Goal: Answer question/provide support: Share knowledge or assist other users

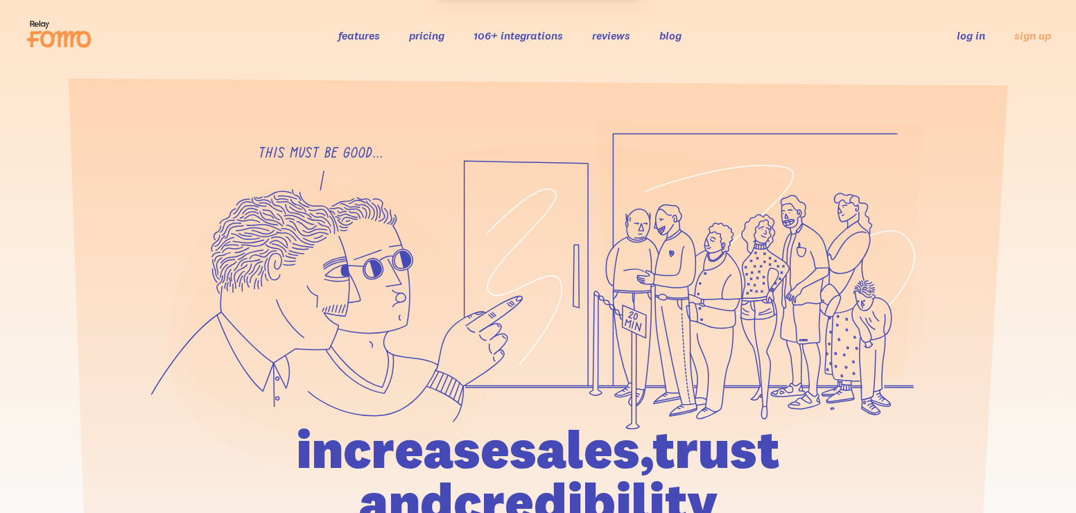
click at [960, 31] on link "log in" at bounding box center [971, 35] width 28 height 14
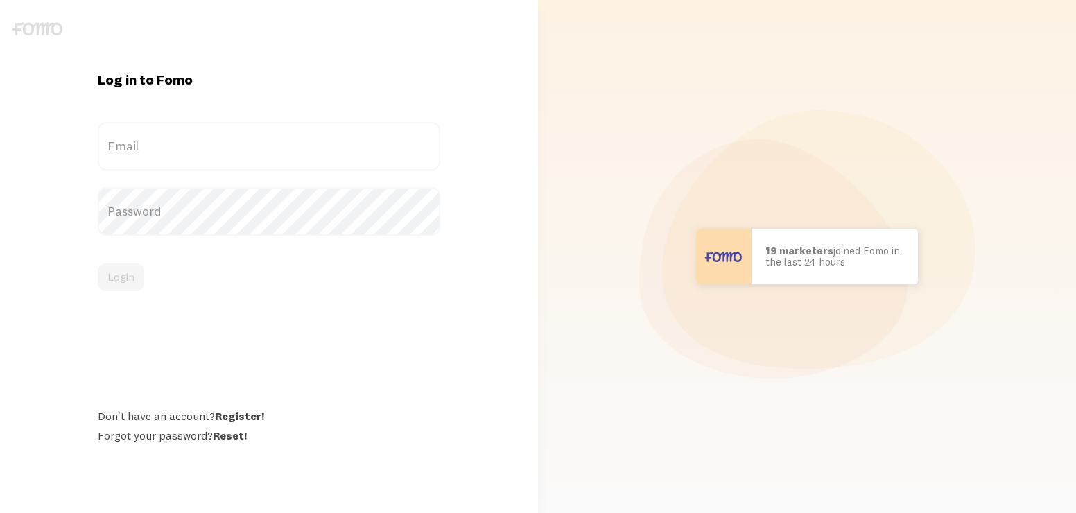
click at [258, 150] on label "Email" at bounding box center [269, 146] width 342 height 49
click at [258, 150] on input "Email" at bounding box center [269, 146] width 342 height 49
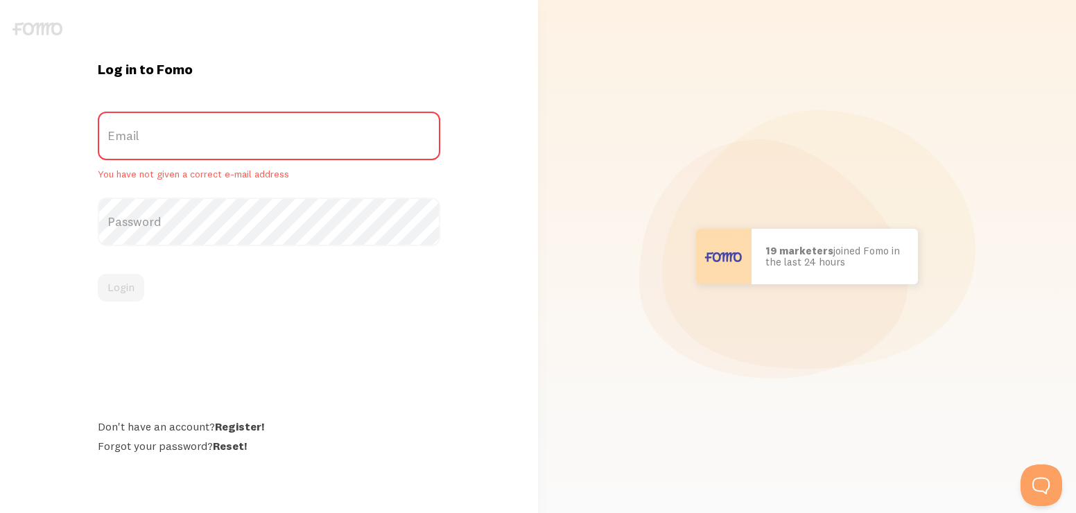
click at [258, 150] on label "Email" at bounding box center [269, 136] width 342 height 49
click at [258, 150] on input "Email" at bounding box center [269, 136] width 342 height 49
click at [255, 144] on label "Email" at bounding box center [269, 136] width 342 height 49
click at [255, 144] on input "Email" at bounding box center [269, 136] width 342 height 49
click at [195, 125] on label "Email" at bounding box center [269, 136] width 342 height 49
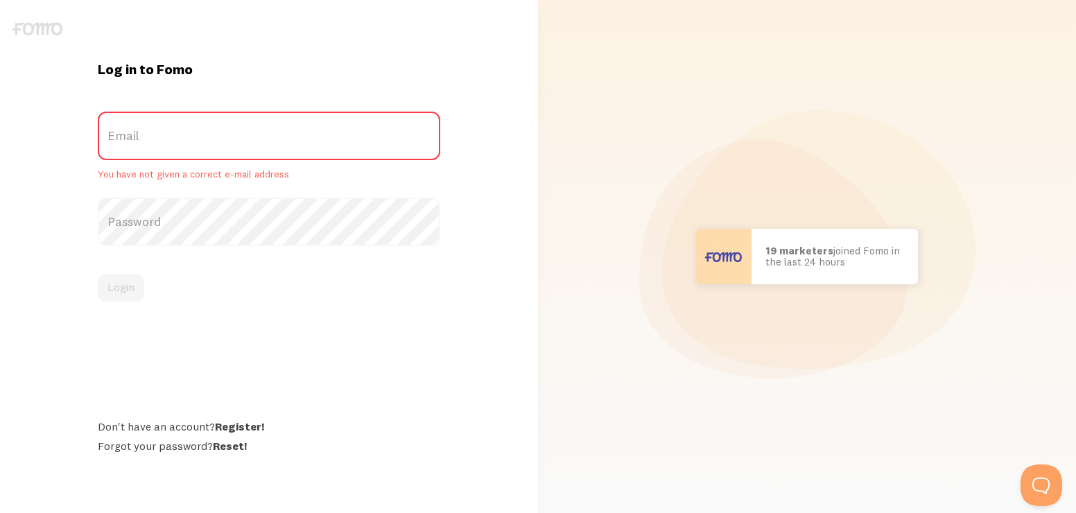
click at [195, 125] on input "Email" at bounding box center [269, 136] width 342 height 49
click at [173, 197] on form "Email You have not given a correct e-mail address Password Login" at bounding box center [269, 207] width 342 height 190
click at [162, 229] on label "Password" at bounding box center [269, 222] width 342 height 49
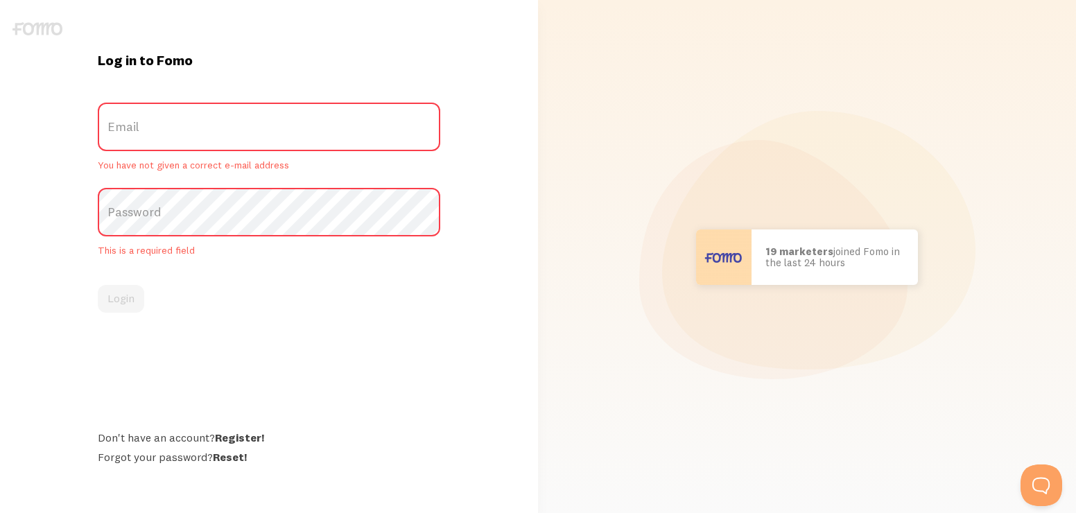
click at [159, 218] on label "Password" at bounding box center [269, 212] width 342 height 49
click at [159, 142] on label "Email" at bounding box center [269, 127] width 342 height 49
click at [159, 142] on input "Email" at bounding box center [269, 127] width 342 height 49
type input "tnikkola77@gmail.com"
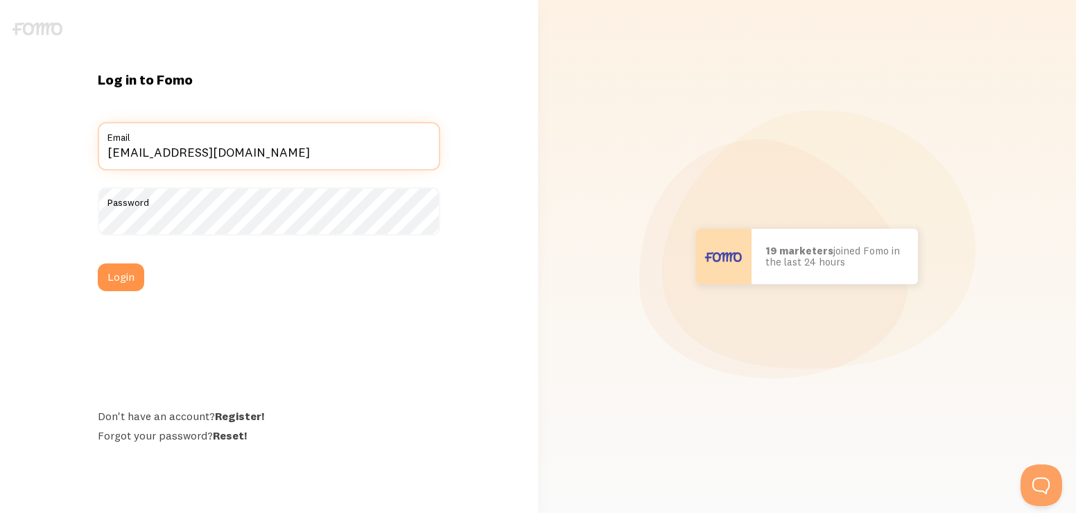
click at [98, 263] on button "Login" at bounding box center [121, 277] width 46 height 28
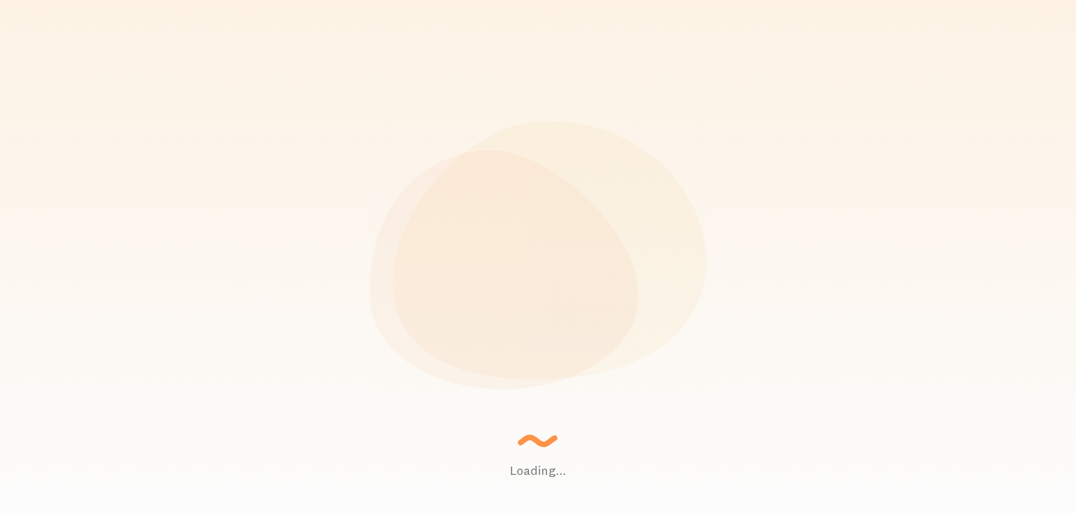
scroll to position [364, 849]
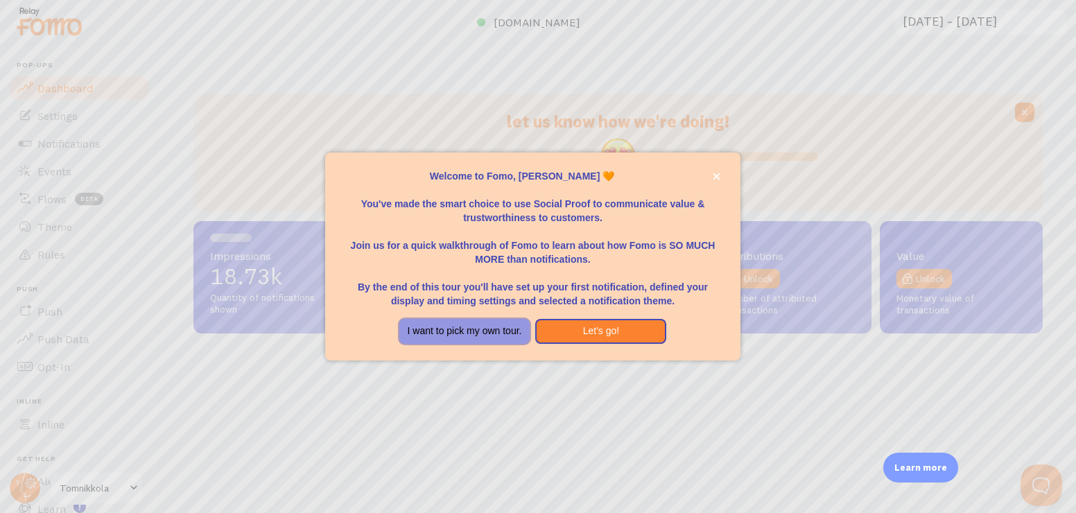
click at [508, 329] on button "I want to pick my own tour." at bounding box center [464, 331] width 131 height 25
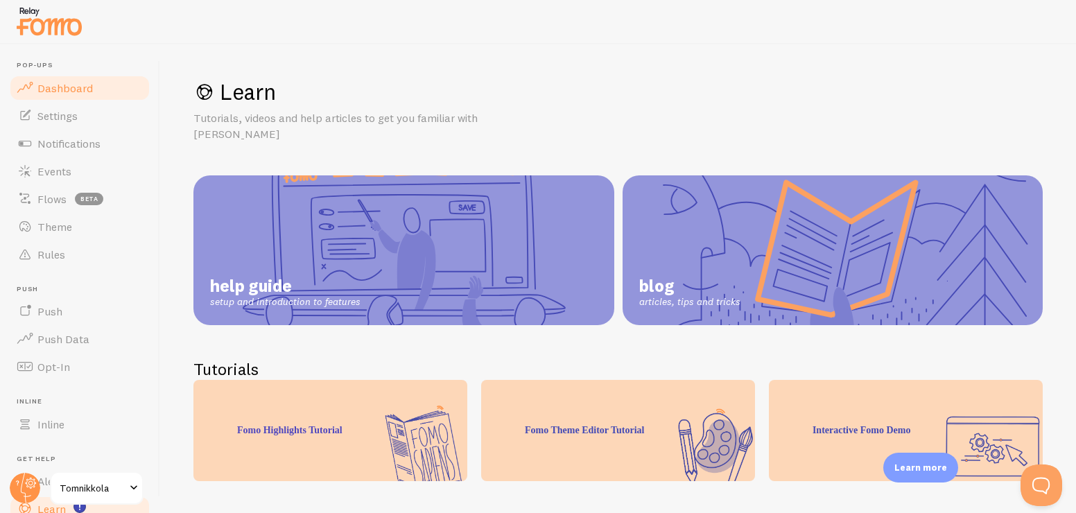
click at [36, 91] on link "Dashboard" at bounding box center [79, 88] width 143 height 28
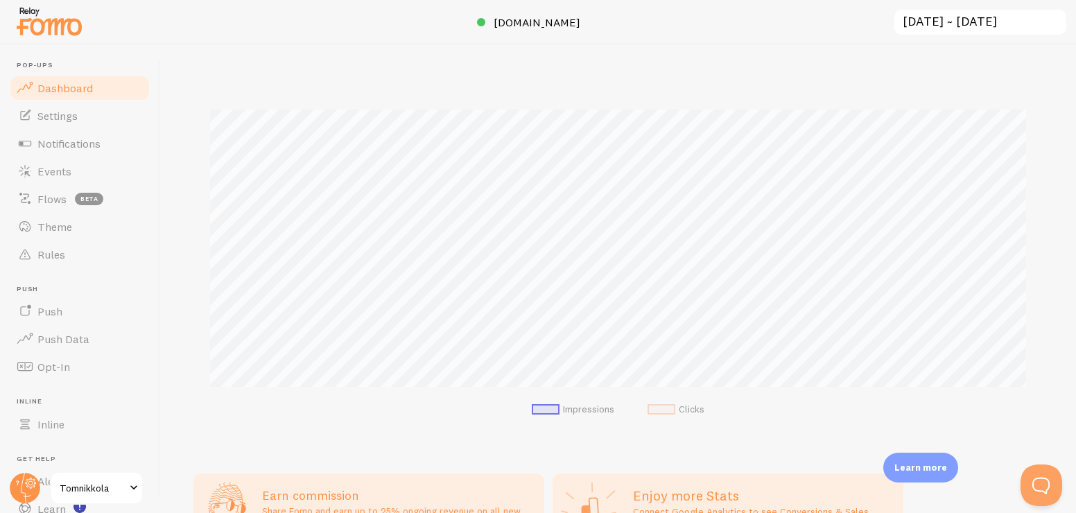
scroll to position [315, 0]
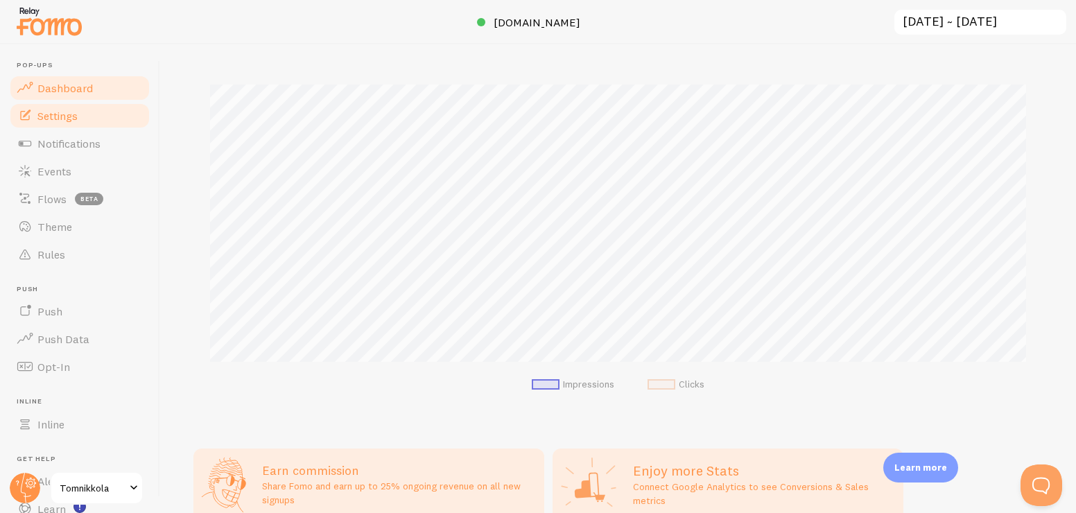
click at [53, 119] on span "Settings" at bounding box center [57, 116] width 40 height 14
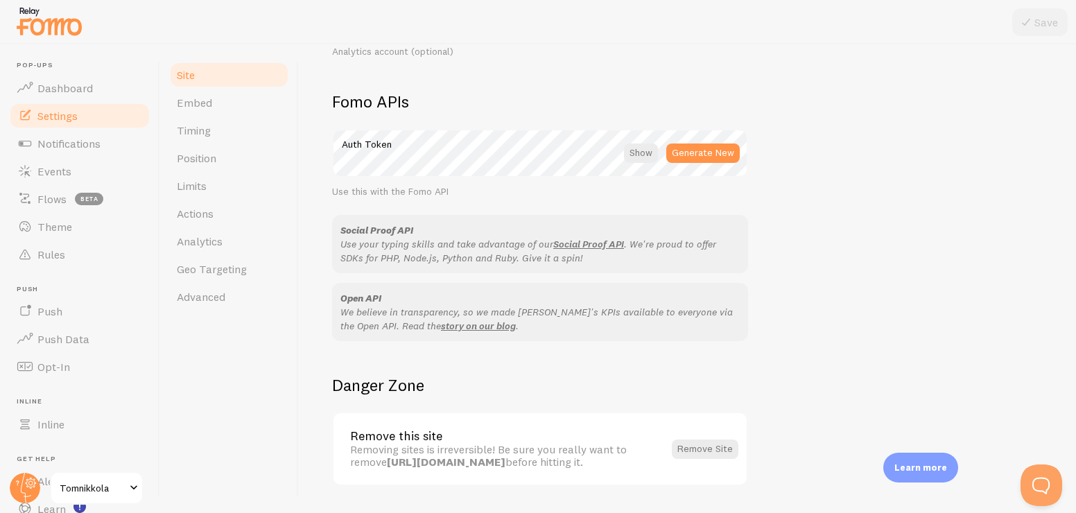
scroll to position [796, 0]
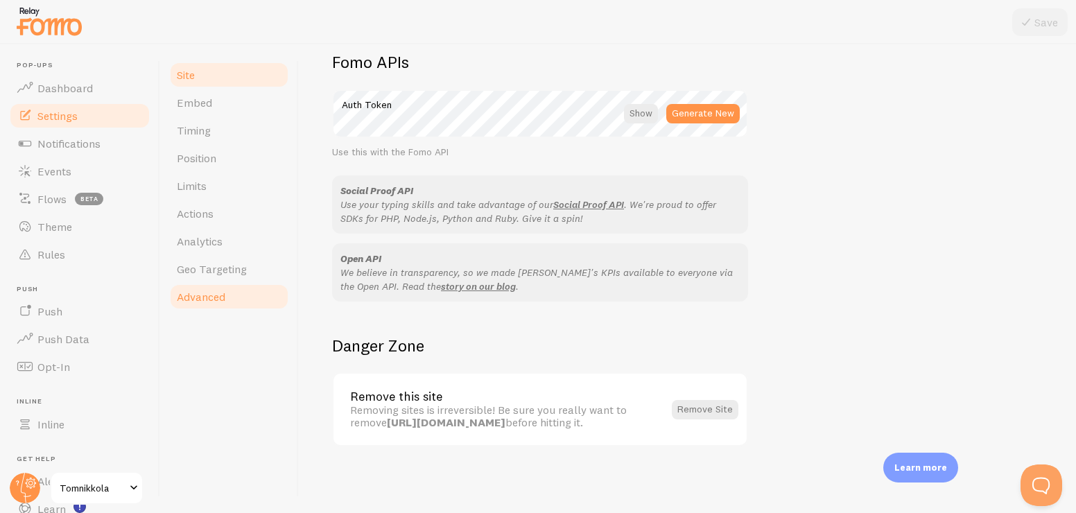
click at [201, 303] on span "Advanced" at bounding box center [201, 297] width 49 height 14
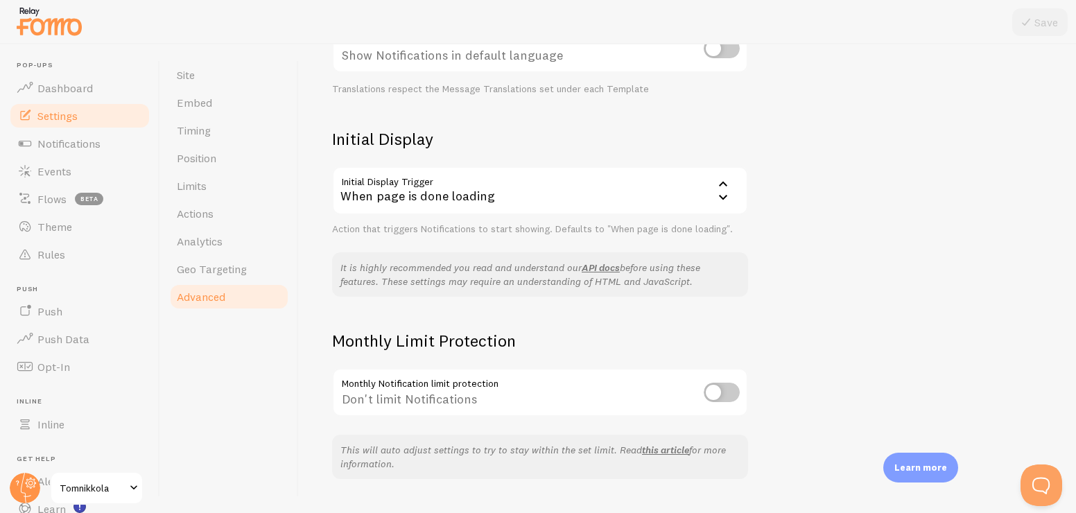
scroll to position [263, 0]
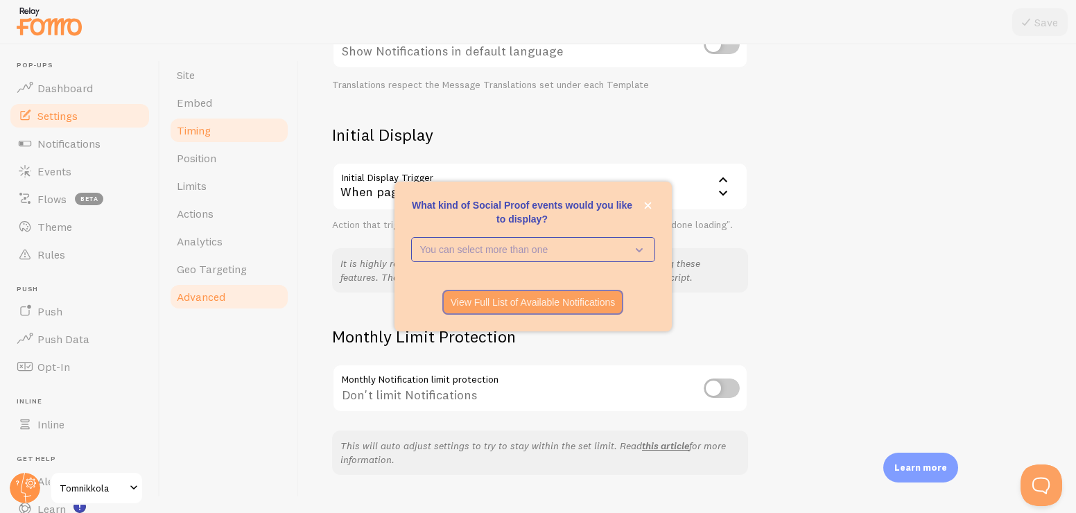
click at [285, 141] on link "Timing" at bounding box center [228, 130] width 121 height 28
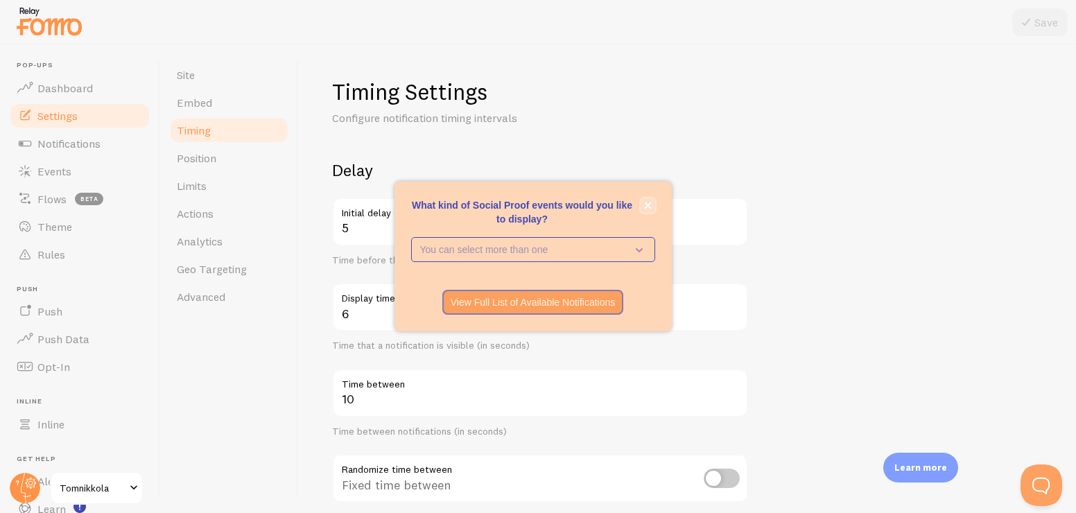
click at [650, 202] on icon "close," at bounding box center [647, 205] width 7 height 7
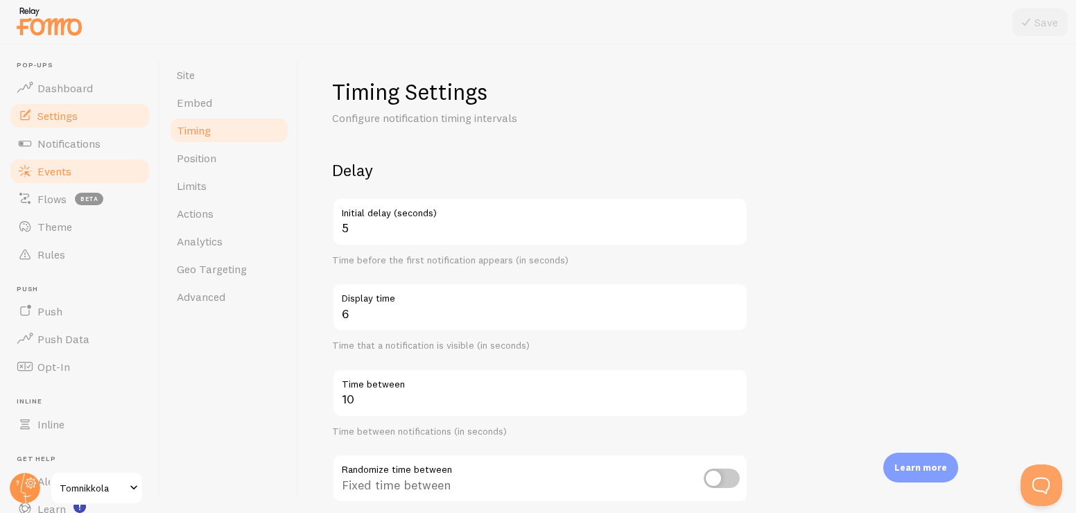
click at [49, 167] on span "Events" at bounding box center [54, 171] width 34 height 14
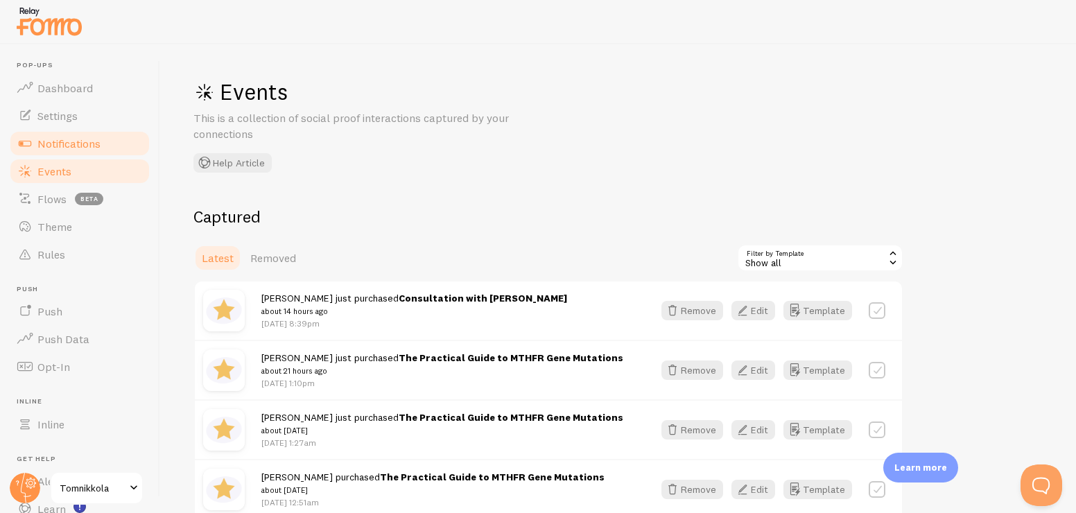
click at [86, 154] on link "Notifications" at bounding box center [79, 144] width 143 height 28
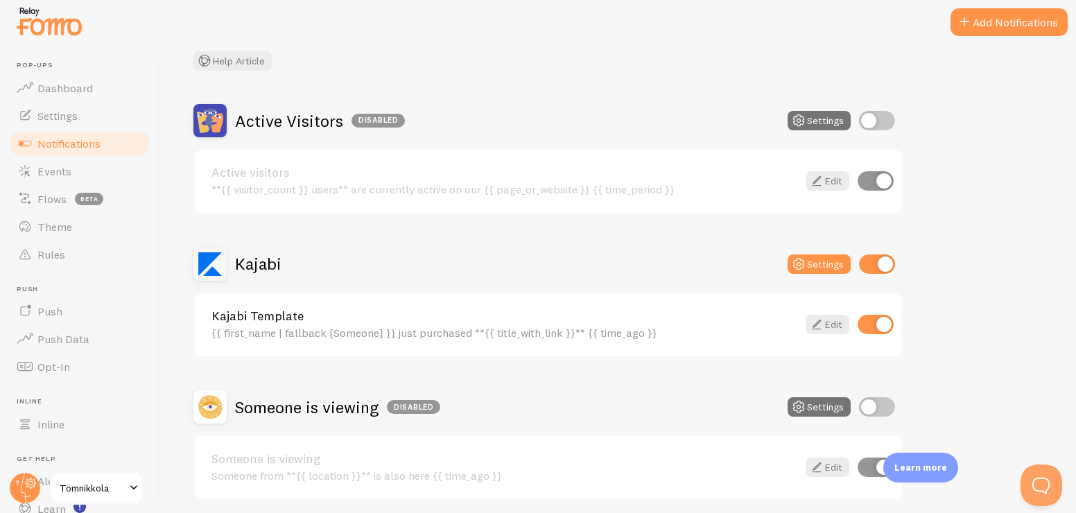
scroll to position [87, 0]
click at [831, 259] on button "Settings" at bounding box center [818, 262] width 63 height 19
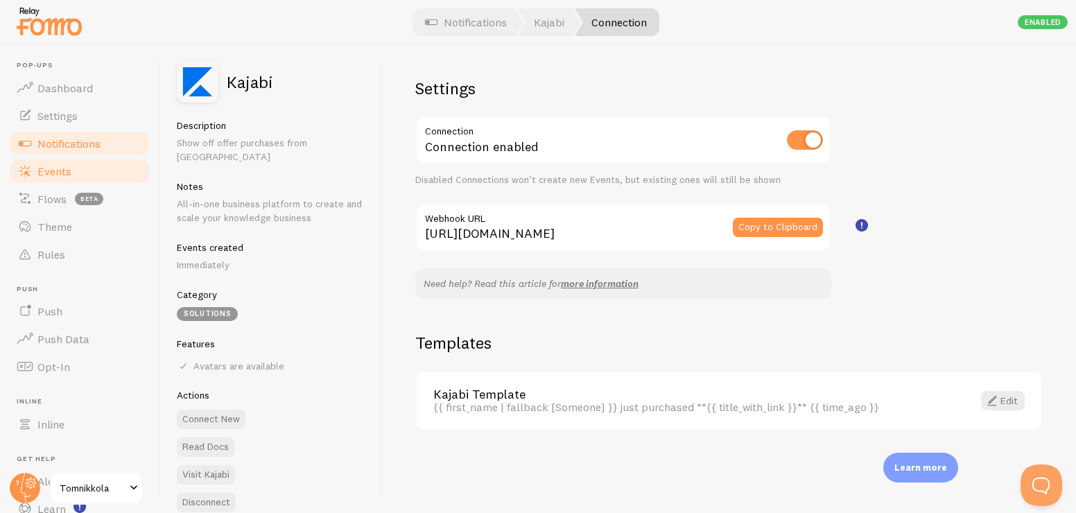
click at [55, 168] on span "Events" at bounding box center [54, 171] width 34 height 14
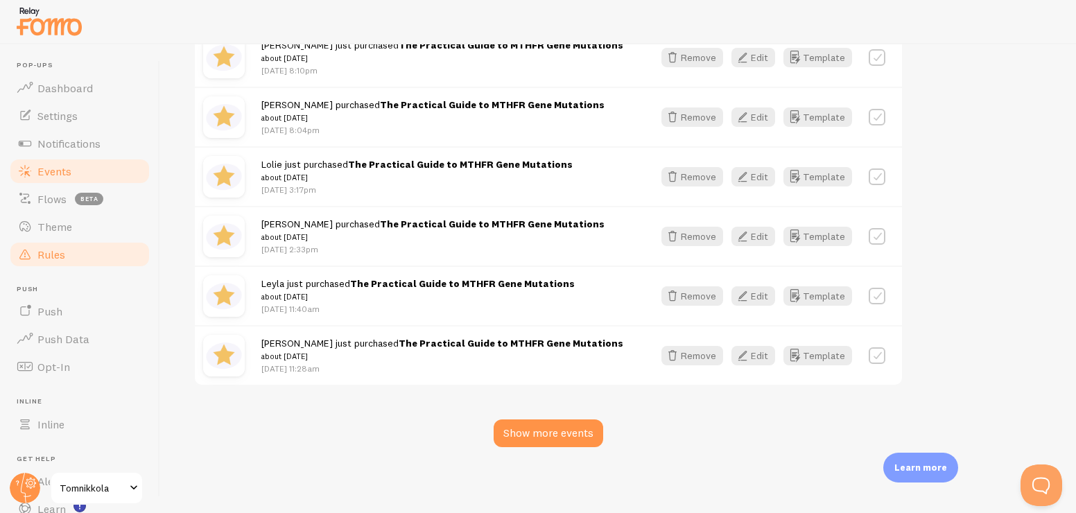
click at [57, 244] on link "Rules" at bounding box center [79, 255] width 143 height 28
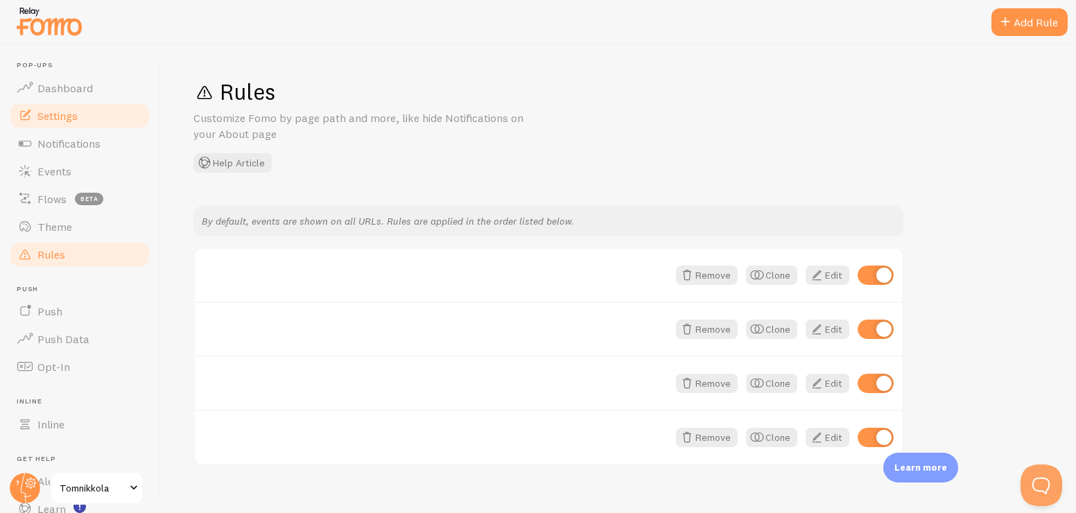
click at [79, 120] on link "Settings" at bounding box center [79, 116] width 143 height 28
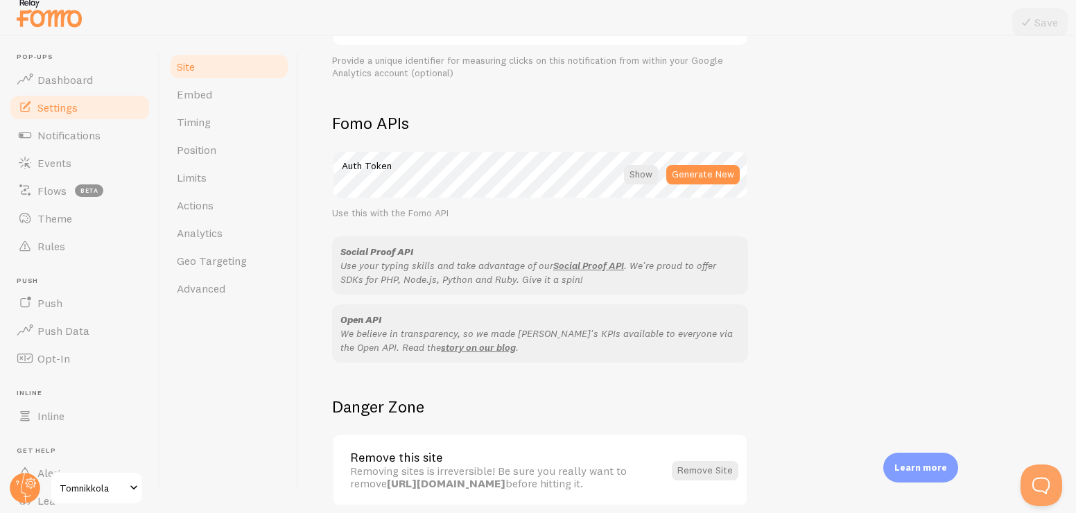
scroll to position [796, 0]
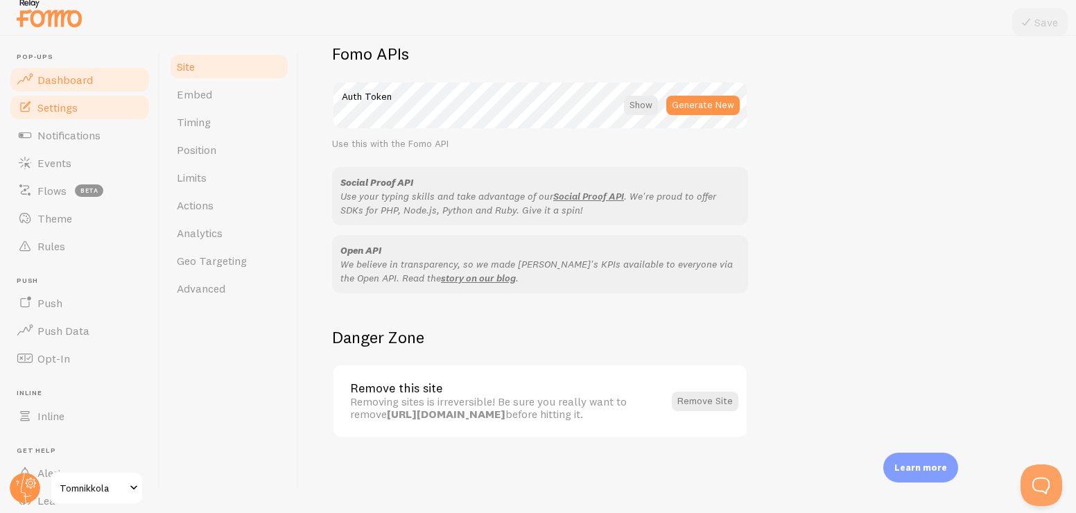
click at [104, 81] on link "Dashboard" at bounding box center [79, 80] width 143 height 28
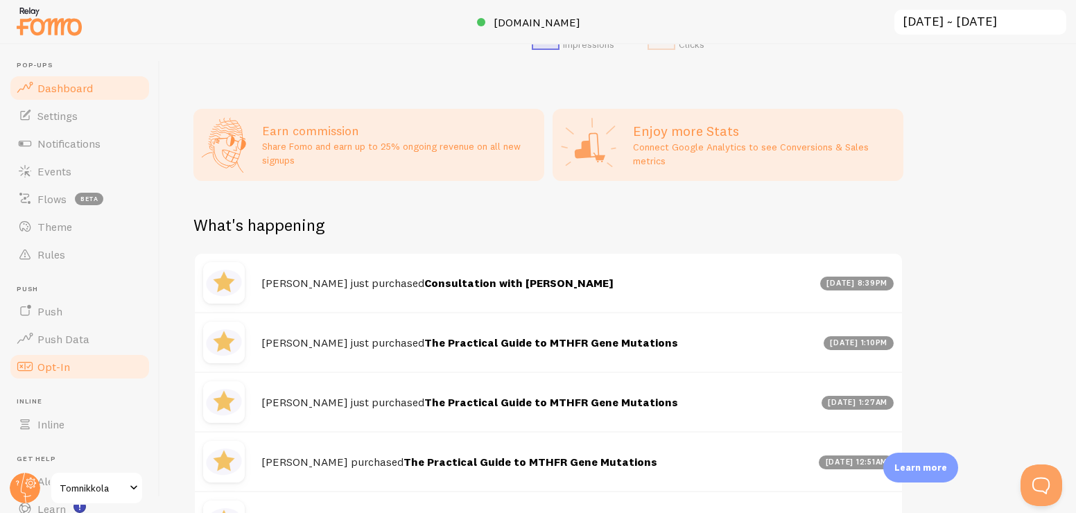
scroll to position [87, 0]
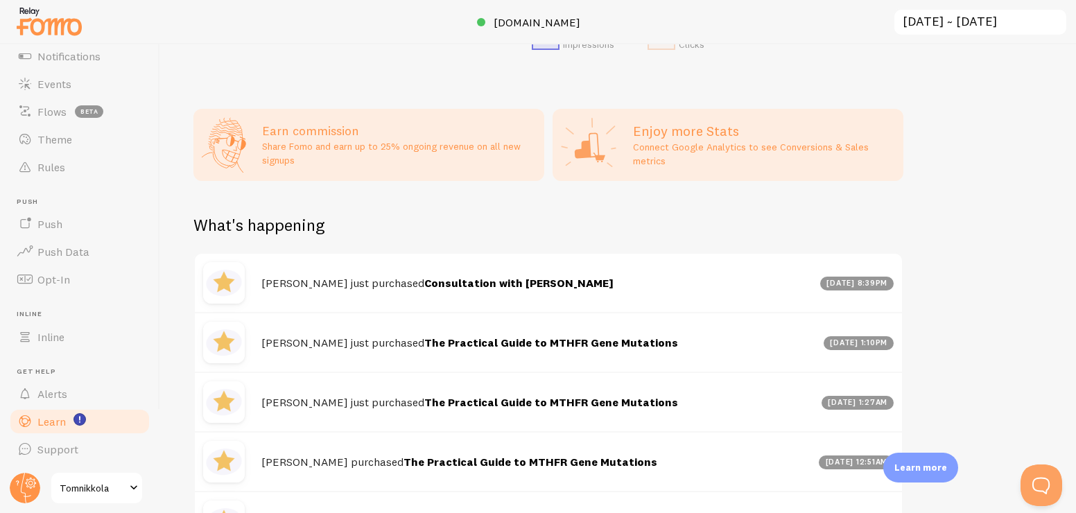
click at [67, 414] on link "Learn" at bounding box center [79, 422] width 143 height 28
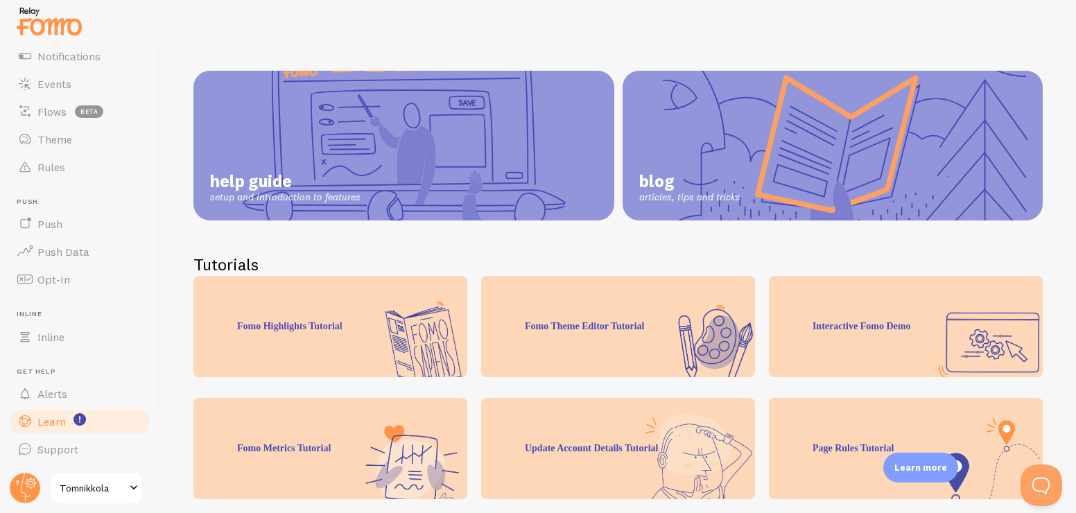
scroll to position [104, 0]
click at [70, 386] on link "Alerts" at bounding box center [79, 394] width 143 height 28
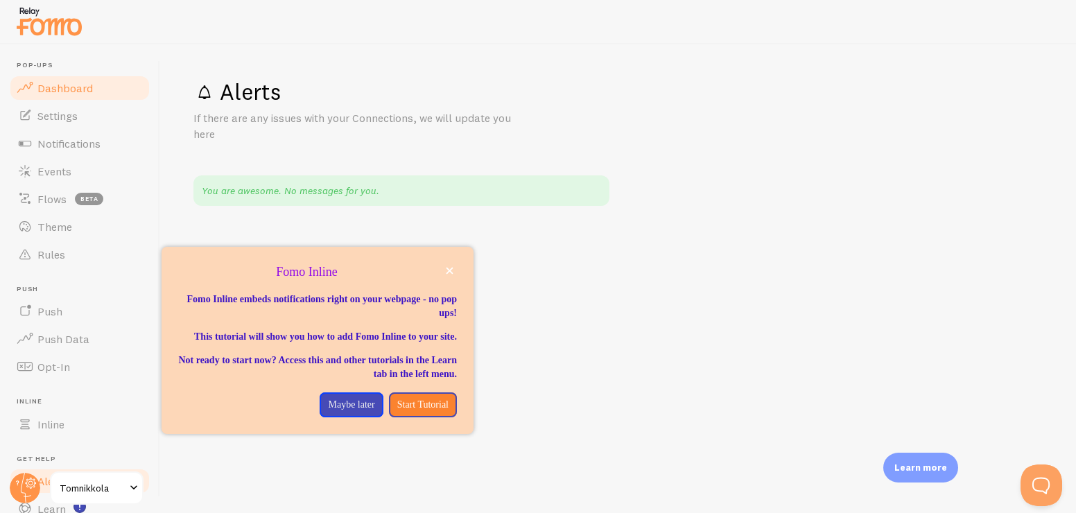
click at [61, 86] on span "Dashboard" at bounding box center [64, 88] width 55 height 14
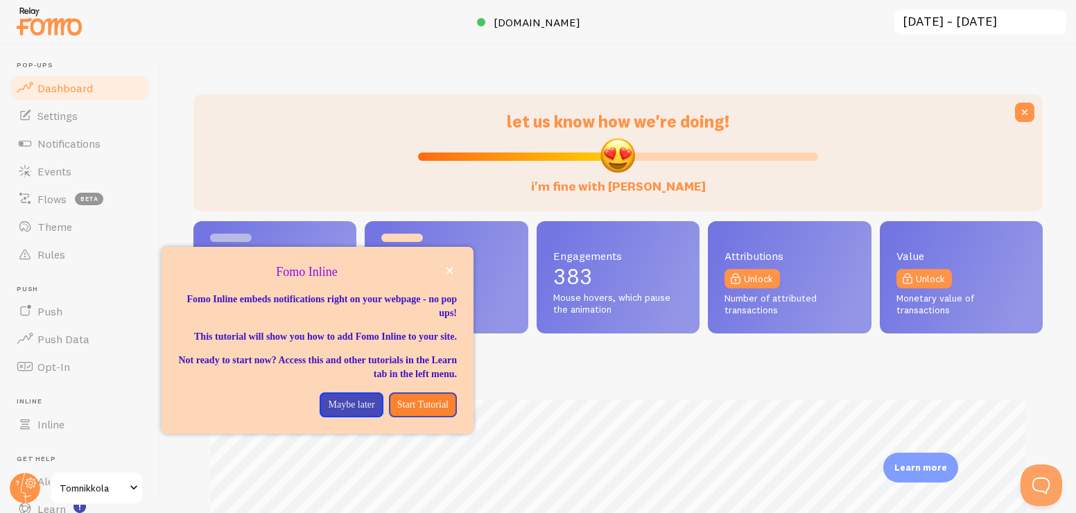
scroll to position [364, 849]
click at [69, 105] on link "Settings" at bounding box center [79, 116] width 143 height 28
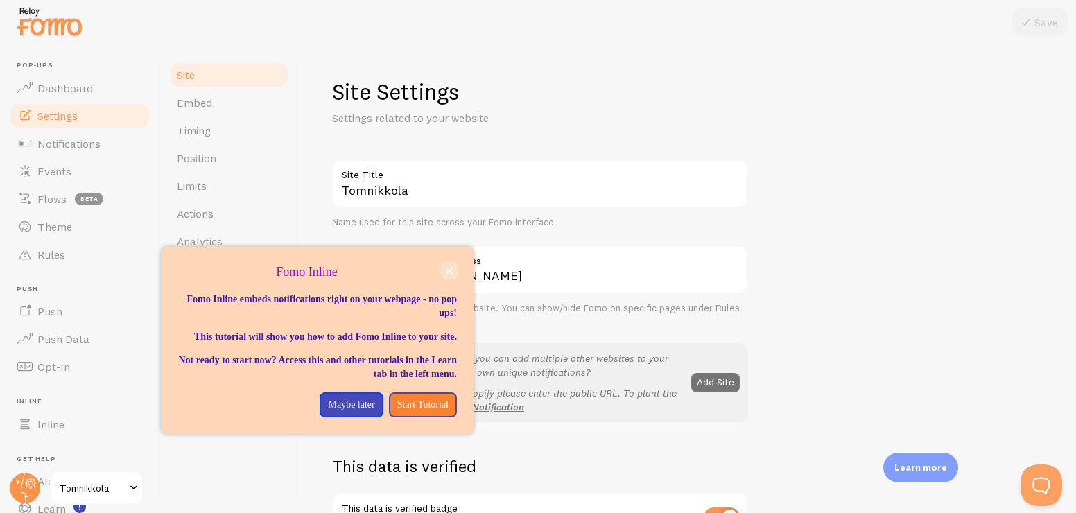
click at [448, 266] on button "close," at bounding box center [449, 270] width 15 height 15
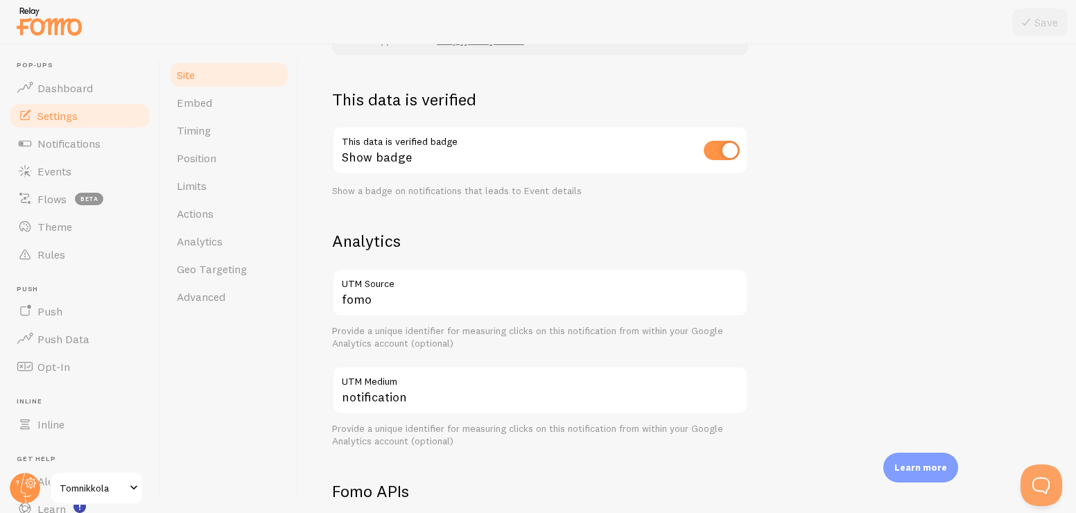
scroll to position [367, 0]
click at [80, 145] on span "Notifications" at bounding box center [68, 144] width 63 height 14
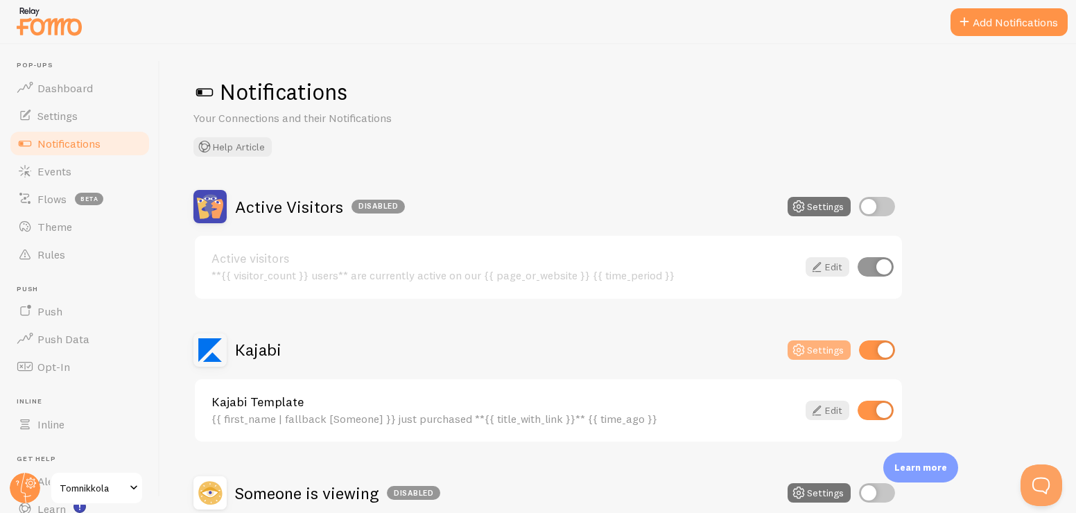
click at [808, 351] on button "Settings" at bounding box center [818, 349] width 63 height 19
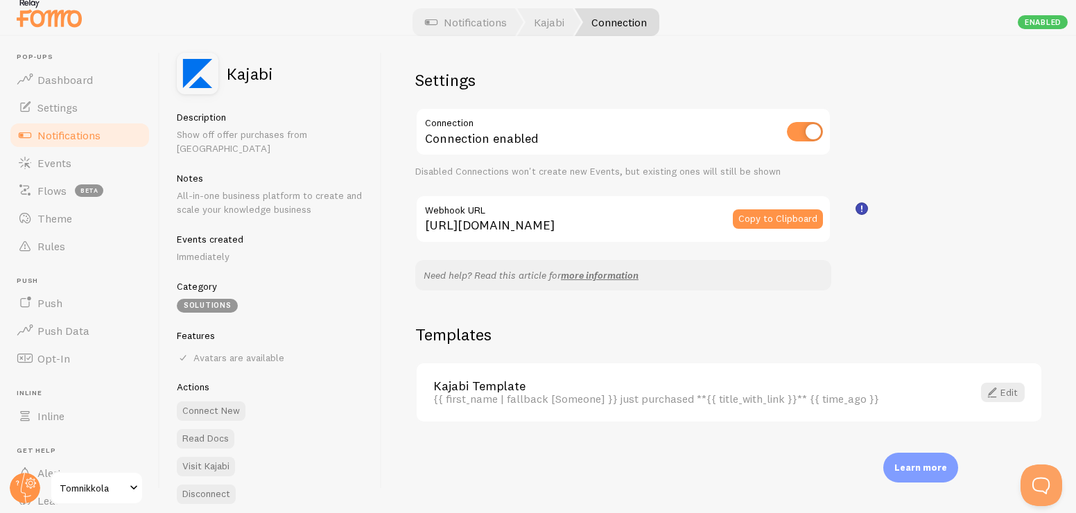
scroll to position [9, 0]
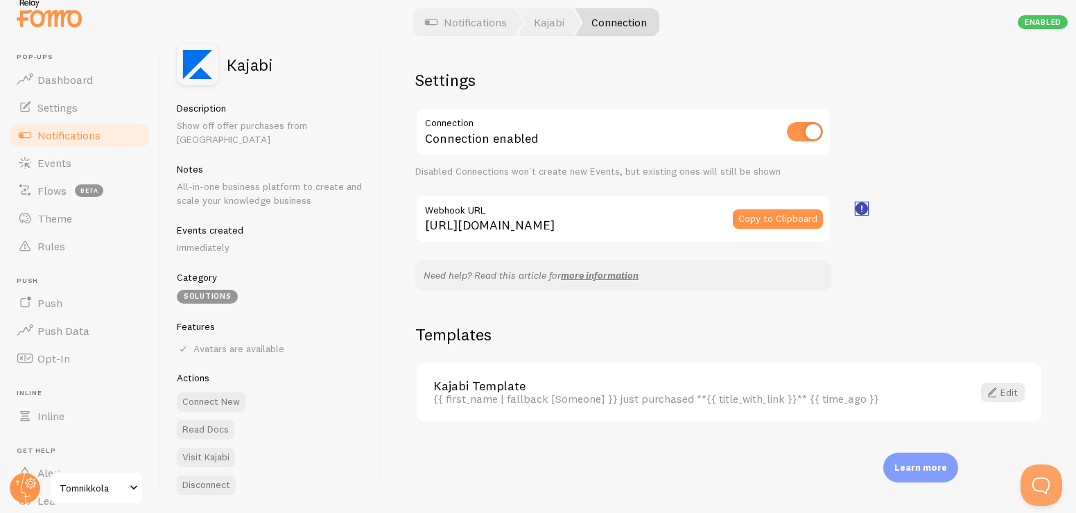
click at [862, 207] on icon at bounding box center [861, 208] width 1 height 7
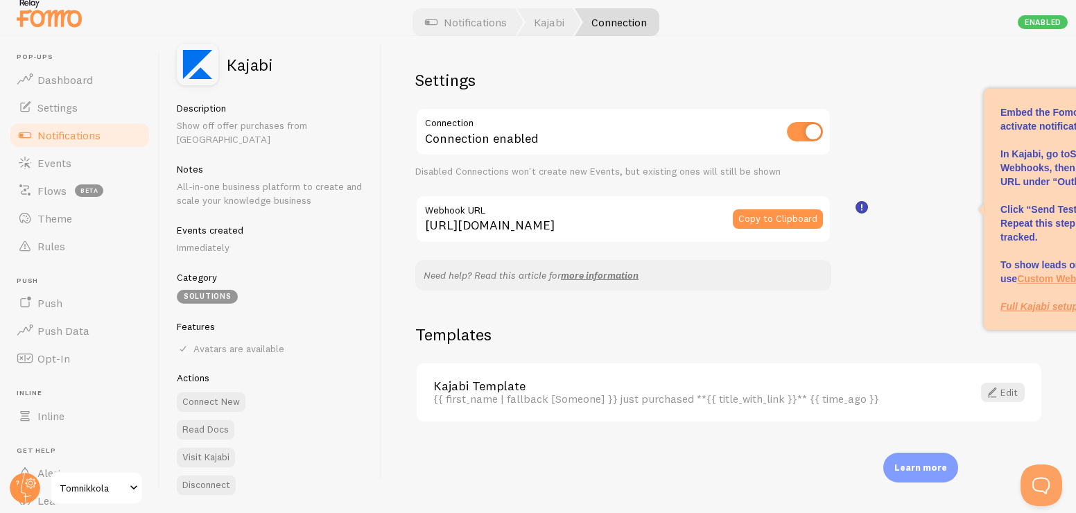
scroll to position [8, 0]
click at [835, 344] on h2 "Templates" at bounding box center [728, 334] width 627 height 21
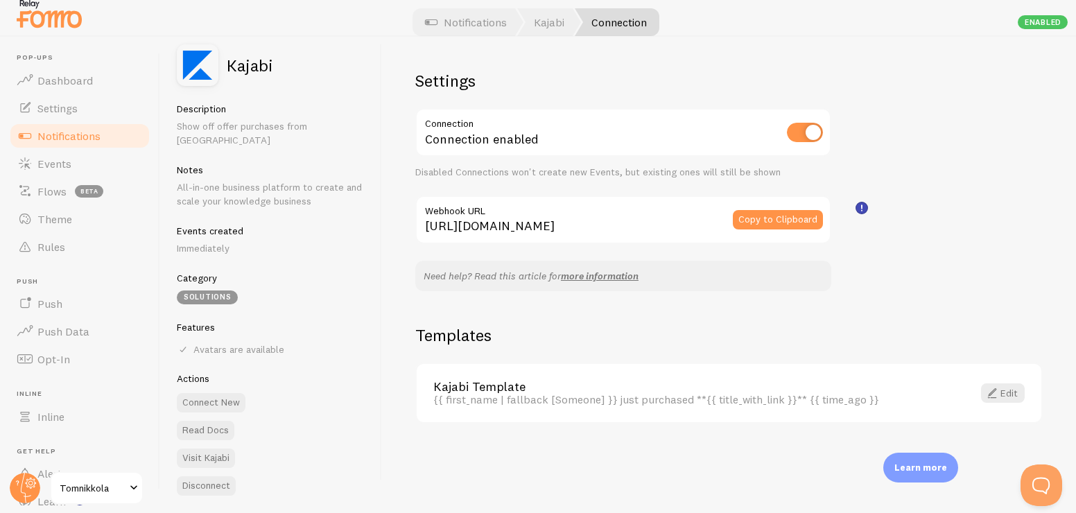
scroll to position [0, 0]
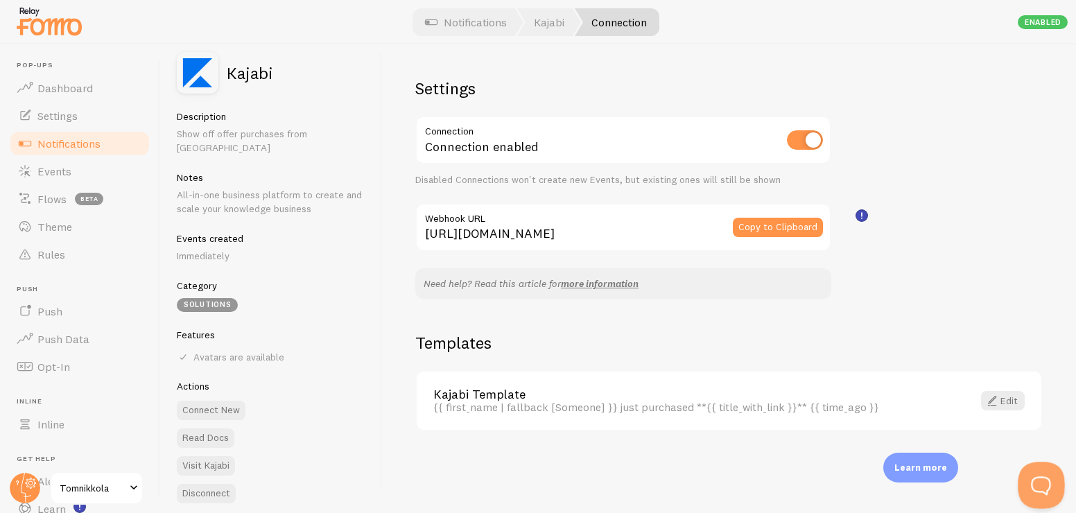
click at [1022, 476] on button "Open Beacon popover" at bounding box center [1039, 483] width 42 height 42
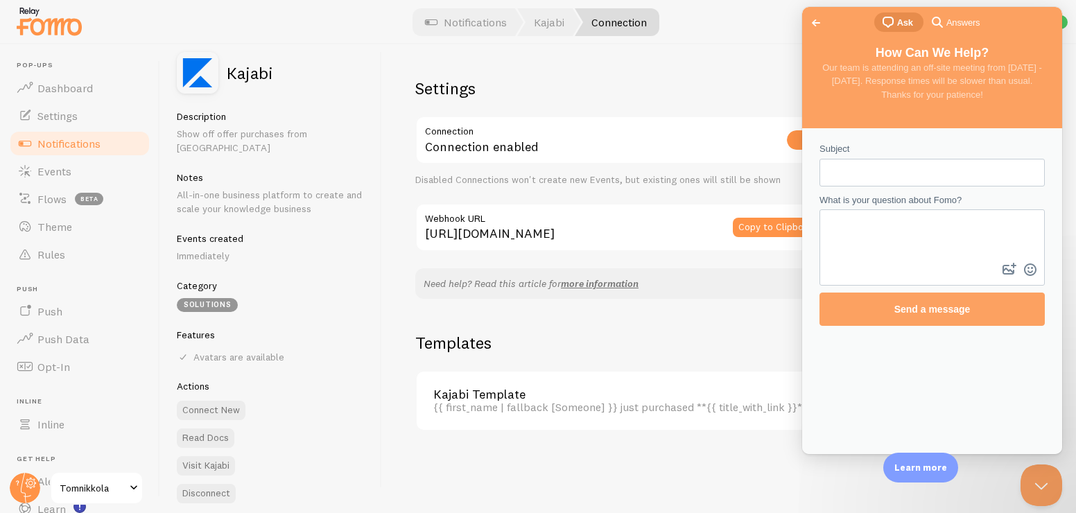
click at [952, 173] on input "Subject" at bounding box center [931, 172] width 203 height 25
click at [57, 341] on span "Push Data" at bounding box center [63, 339] width 52 height 14
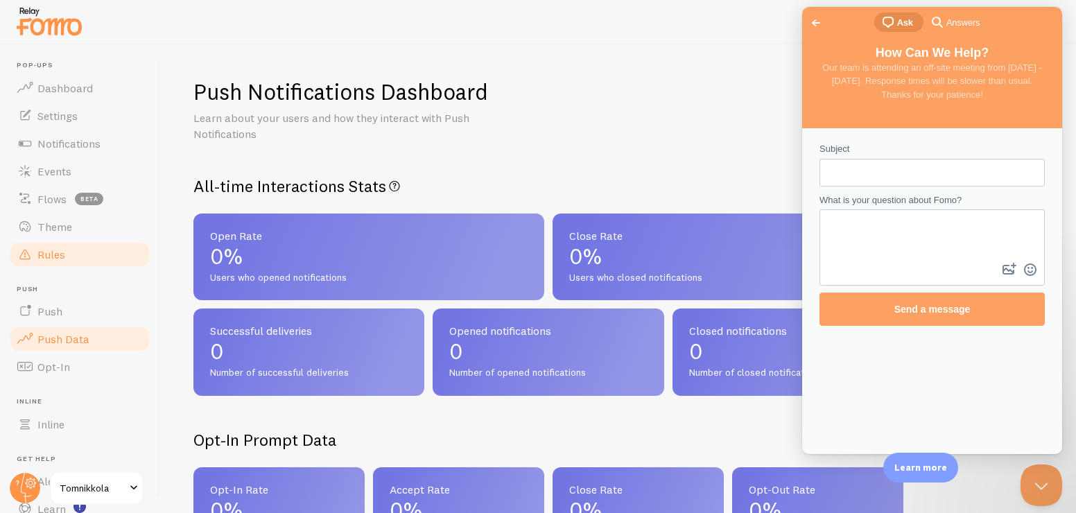
click at [43, 251] on span "Rules" at bounding box center [51, 254] width 28 height 14
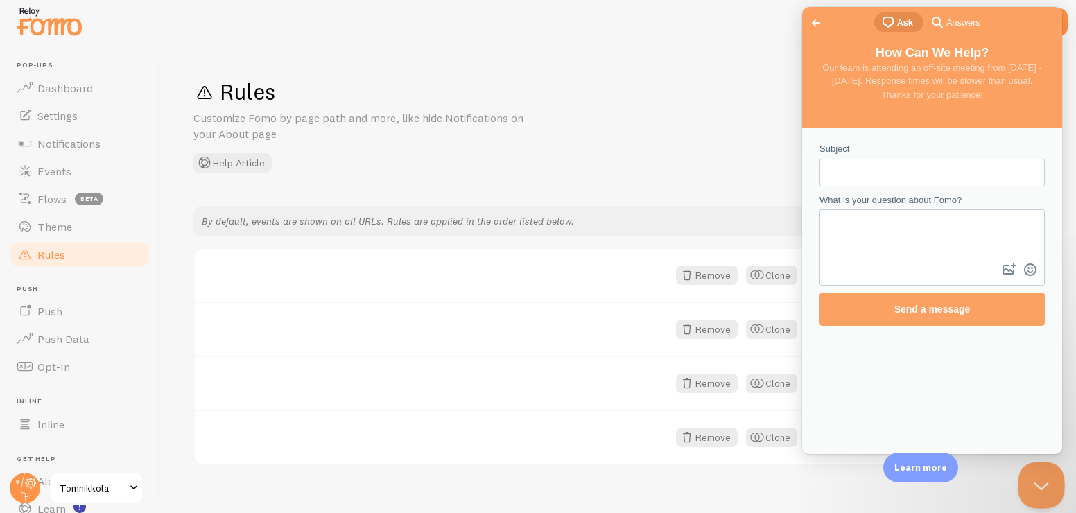
click at [1038, 487] on button "Close Beacon popover" at bounding box center [1039, 483] width 42 height 42
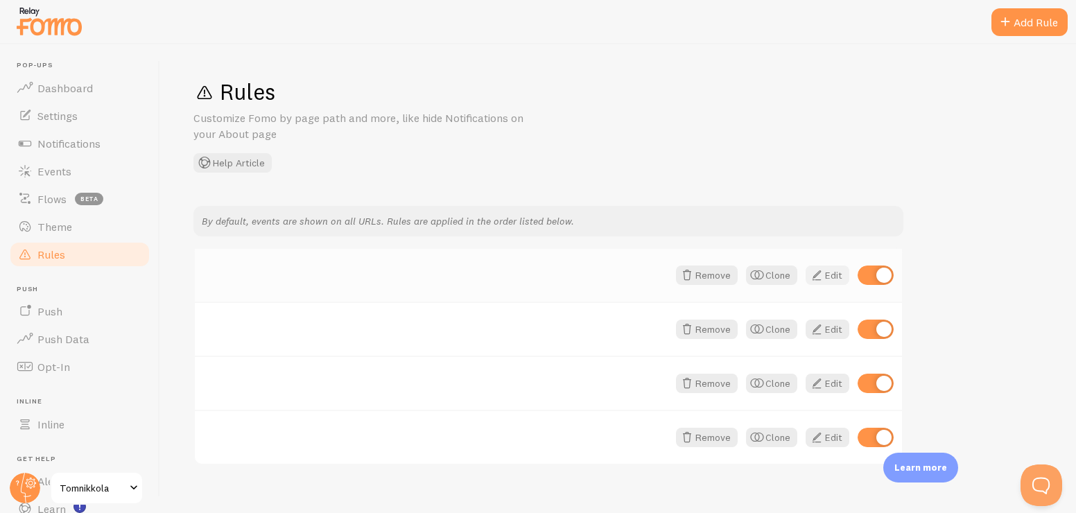
click at [839, 277] on link "Edit" at bounding box center [827, 274] width 44 height 19
click at [80, 175] on link "Events" at bounding box center [79, 171] width 143 height 28
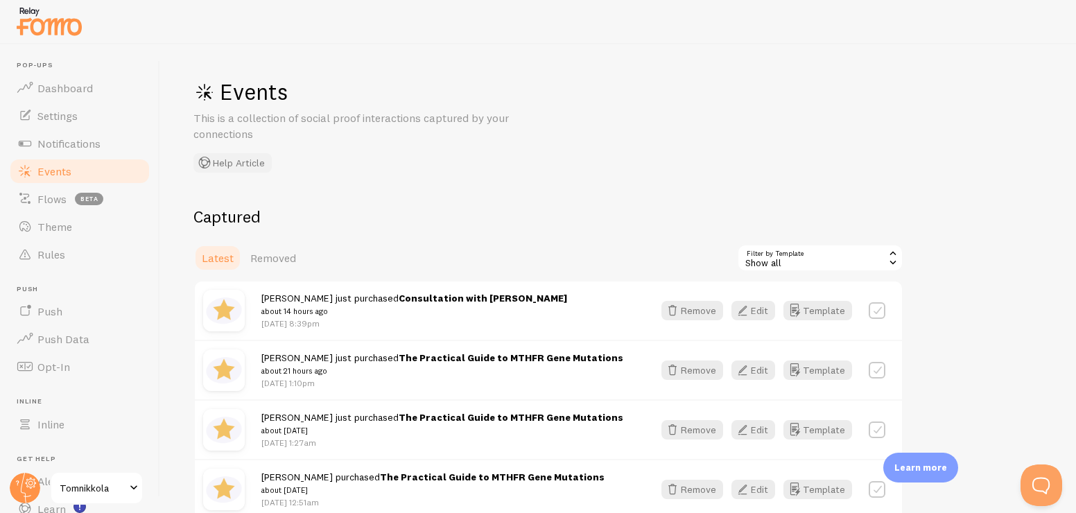
click at [240, 168] on button "Help Article" at bounding box center [232, 162] width 78 height 19
click at [83, 147] on span "Notifications" at bounding box center [68, 144] width 63 height 14
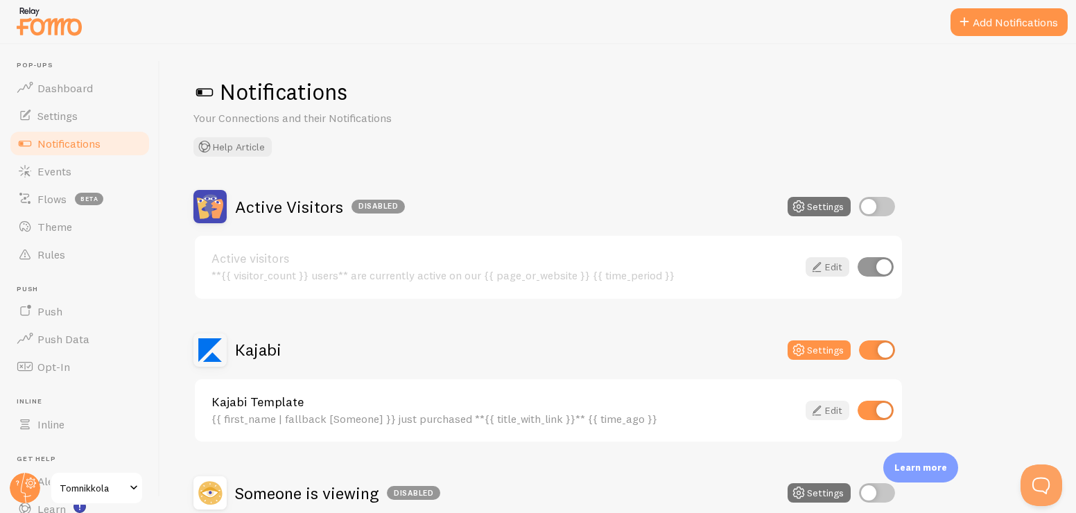
click at [813, 410] on icon at bounding box center [816, 410] width 17 height 17
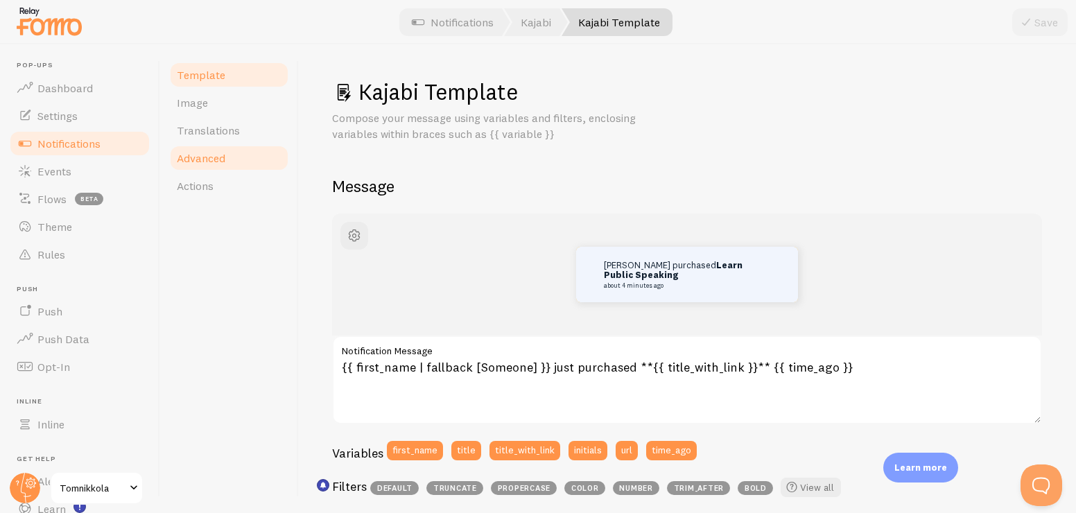
click at [198, 157] on span "Advanced" at bounding box center [201, 158] width 49 height 14
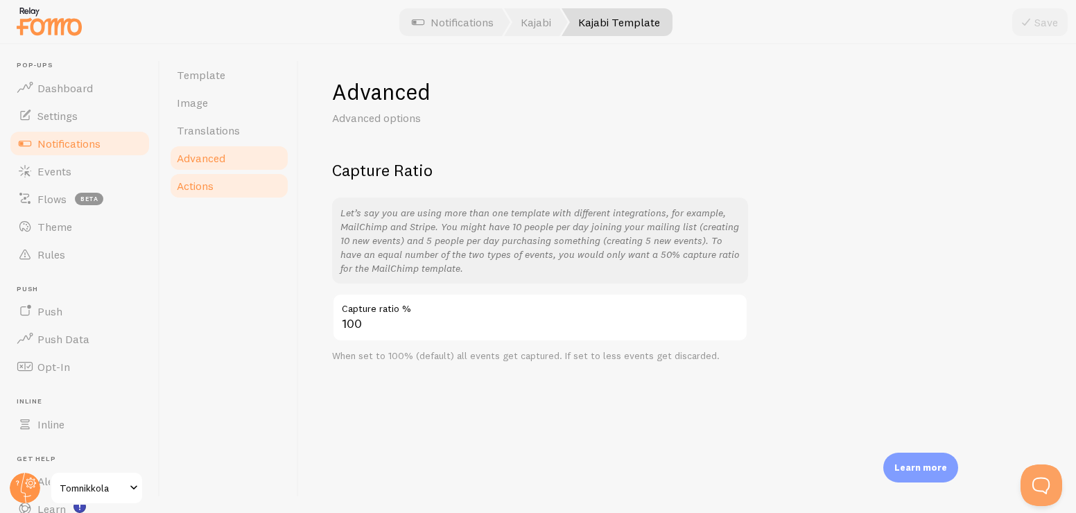
click at [189, 180] on span "Actions" at bounding box center [195, 186] width 37 height 14
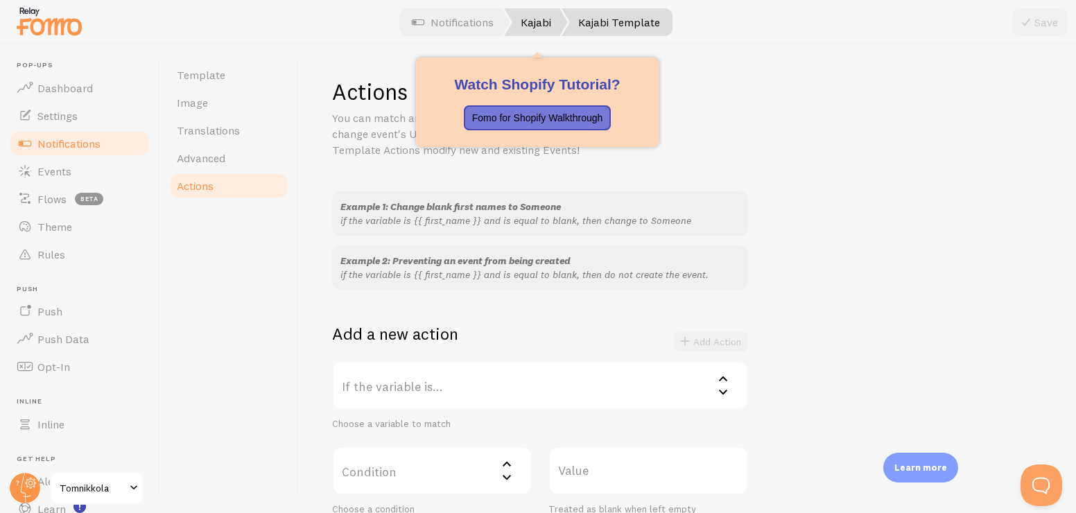
click at [526, 25] on link "Kajabi" at bounding box center [536, 22] width 64 height 28
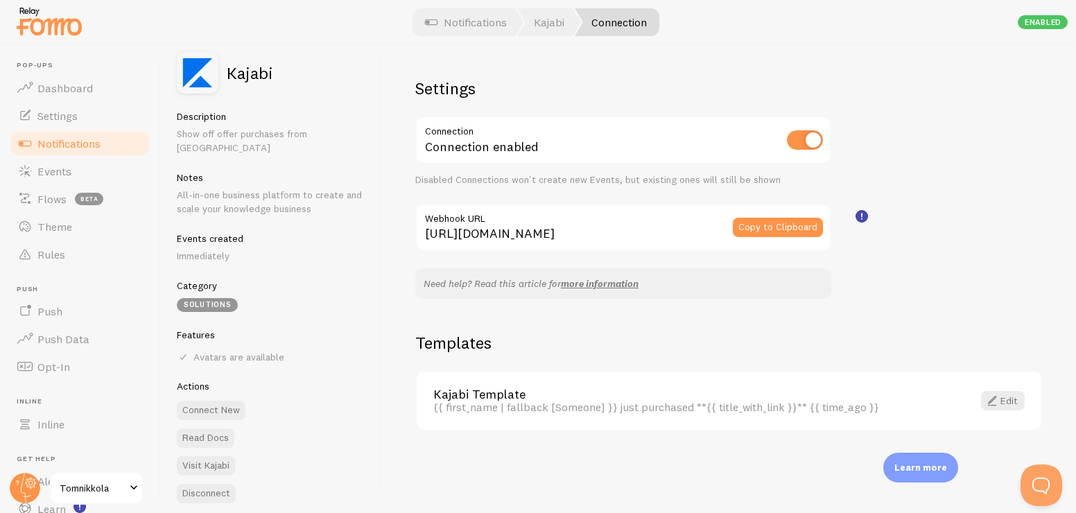
scroll to position [8, 0]
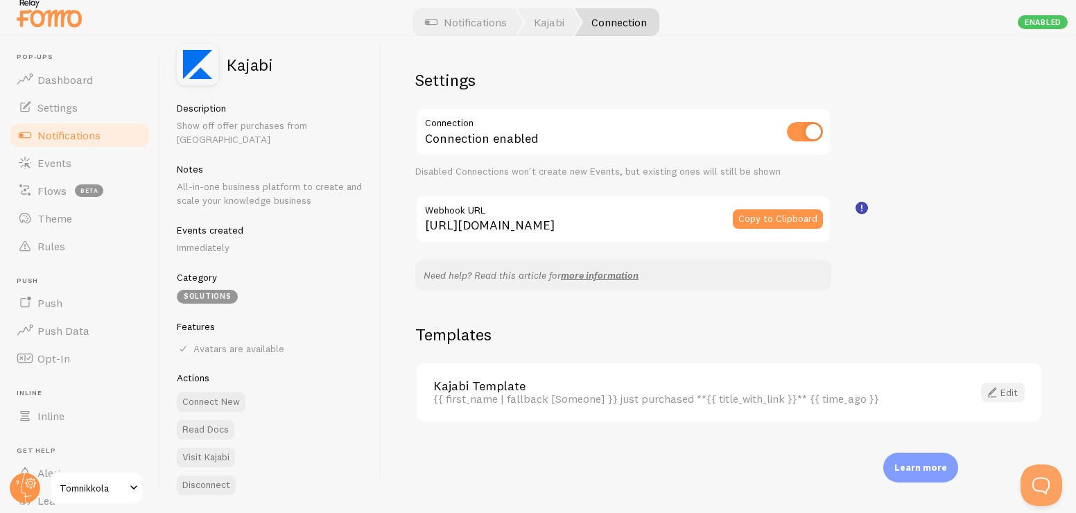
click at [1002, 392] on link "Edit" at bounding box center [1003, 392] width 44 height 19
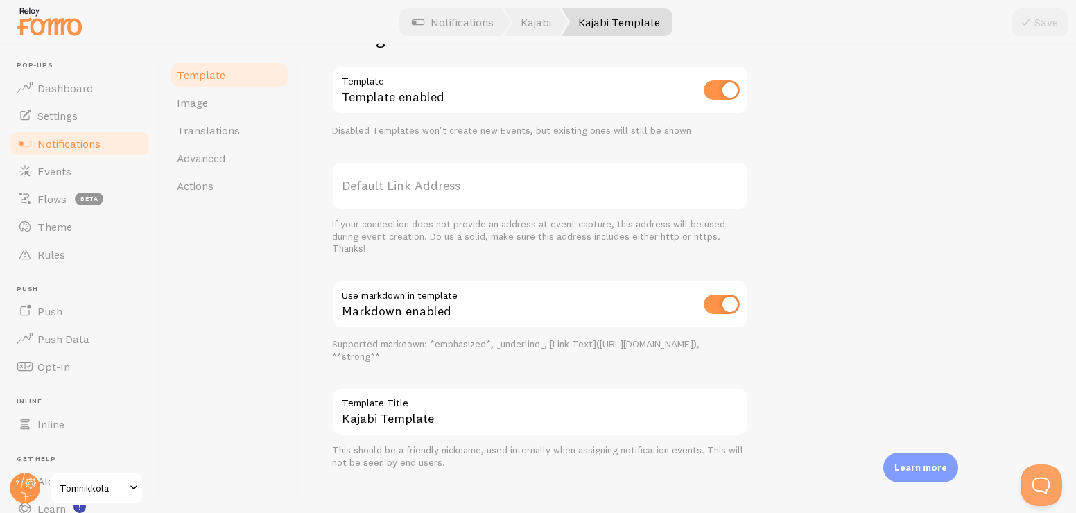
scroll to position [523, 0]
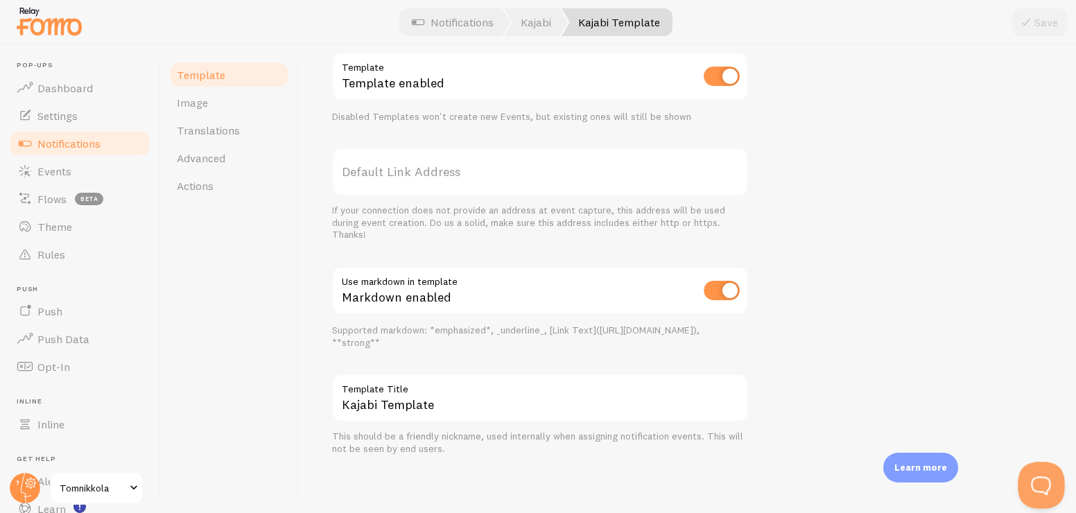
click at [1047, 476] on button "Open Beacon popover" at bounding box center [1039, 483] width 42 height 42
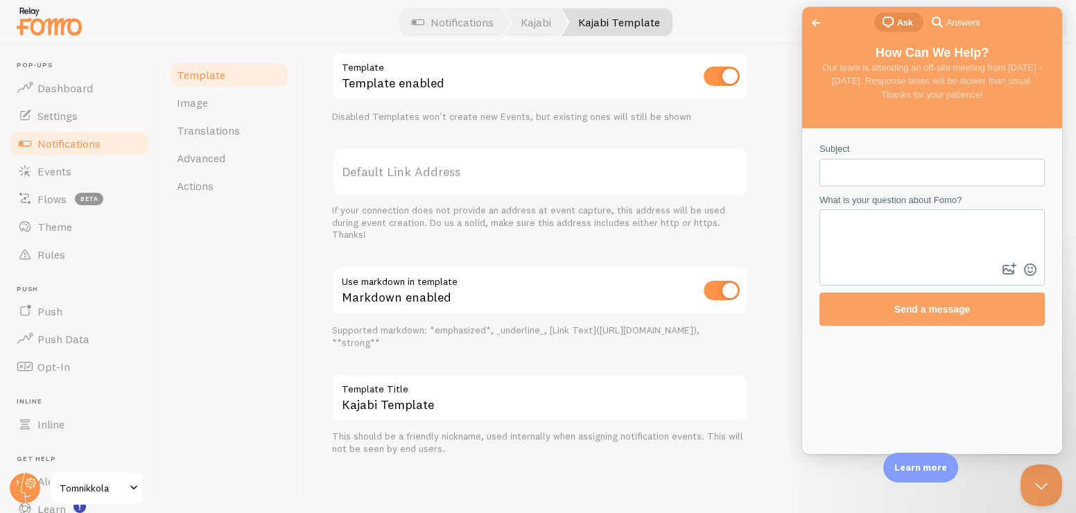
click at [914, 171] on input "Subject" at bounding box center [931, 172] width 203 height 25
type input "Not getting FOMO notifications on site for all products"
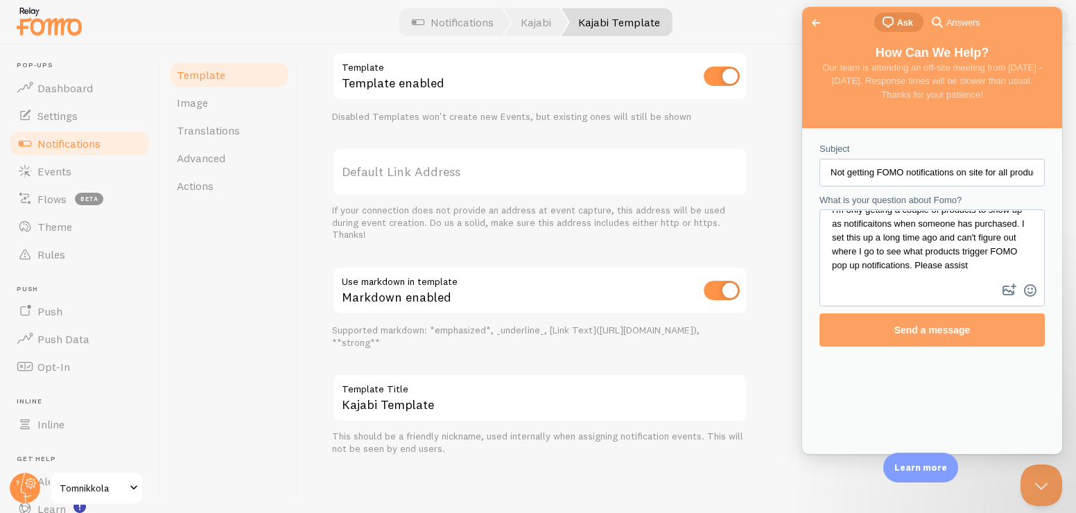
scroll to position [19, 0]
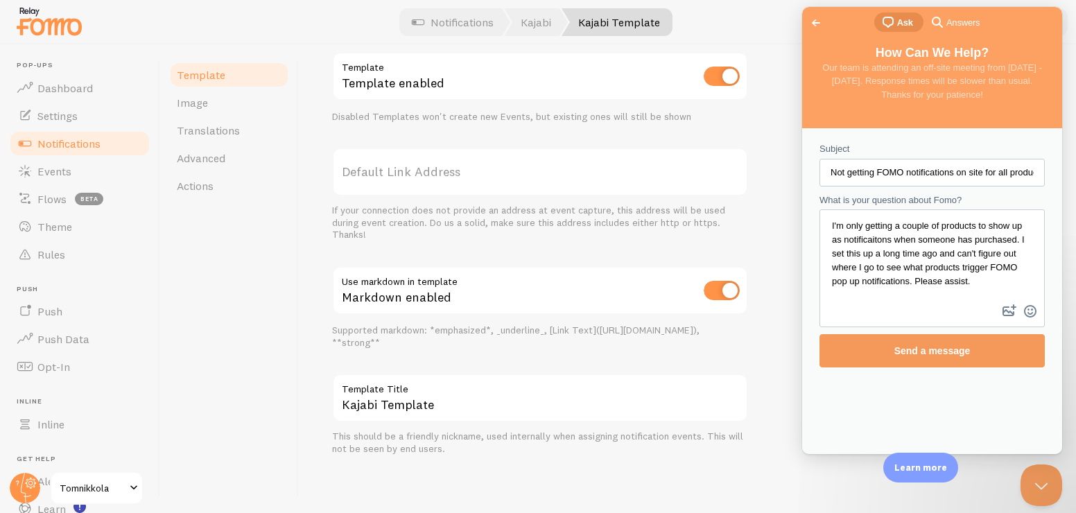
type textarea "I'm only getting a couple of products to show up as notificaitons when someone …"
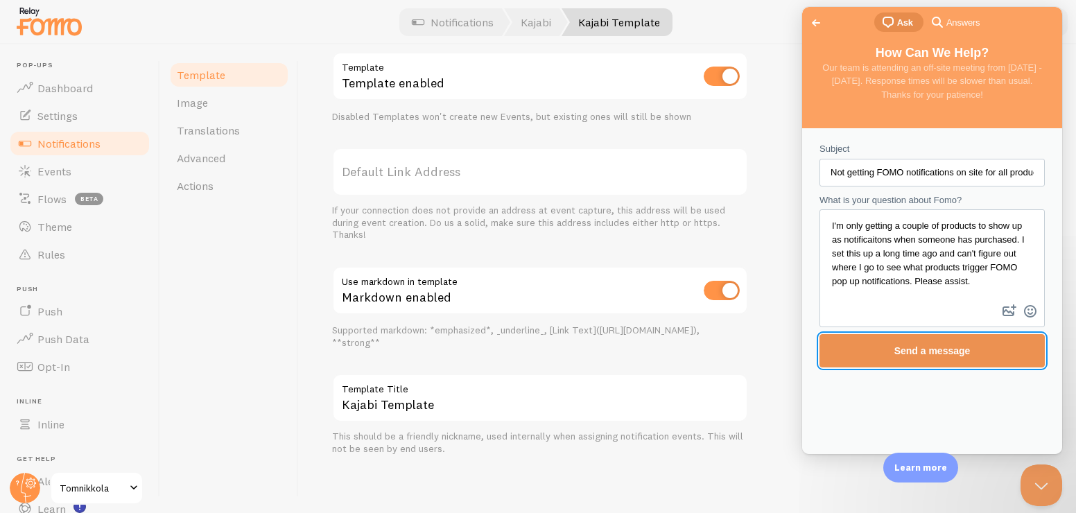
click at [988, 360] on span "Send a message" at bounding box center [932, 351] width 195 height 32
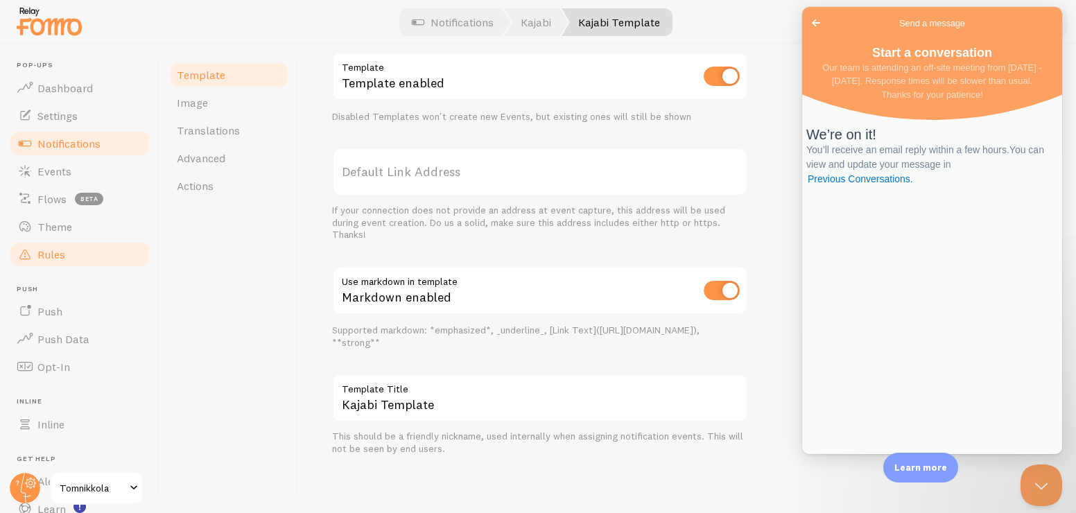
click at [62, 261] on link "Rules" at bounding box center [79, 255] width 143 height 28
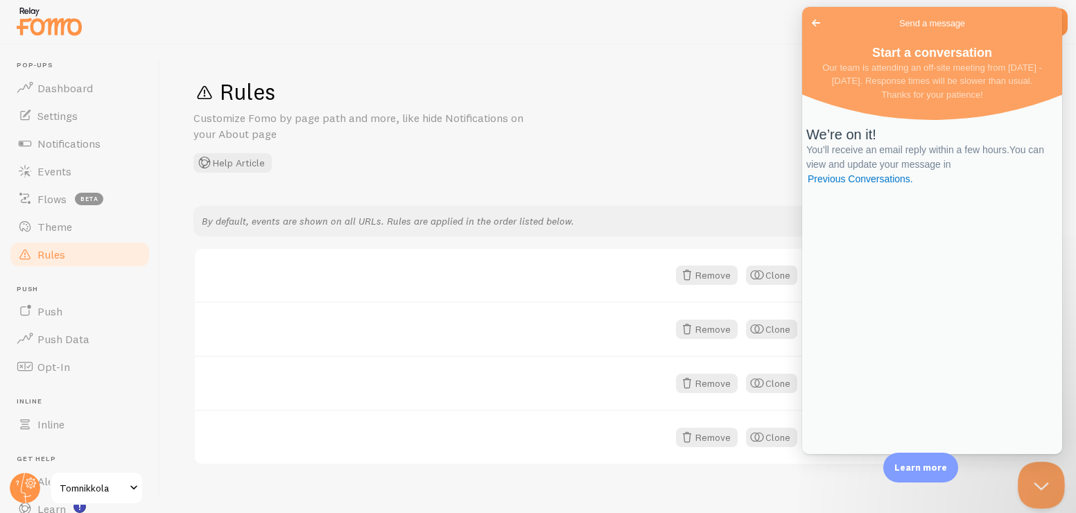
click at [1039, 483] on button "Close Beacon popover" at bounding box center [1039, 483] width 42 height 42
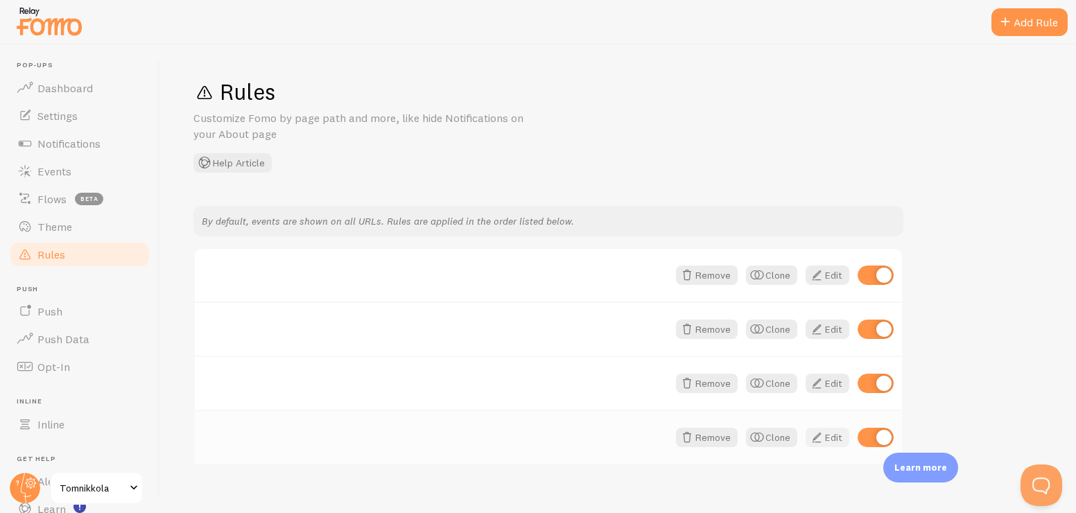
click at [827, 438] on link "Edit" at bounding box center [827, 437] width 44 height 19
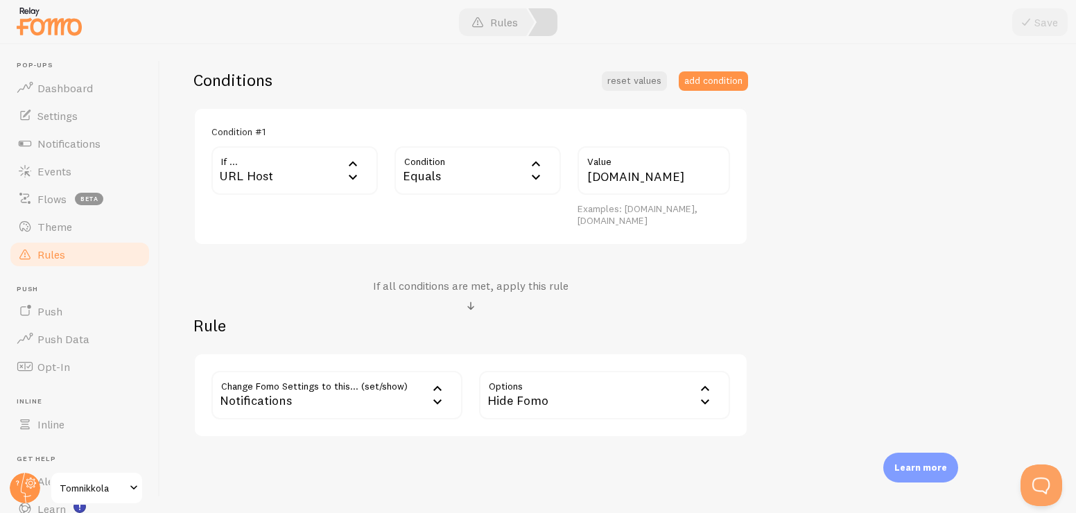
scroll to position [327, 0]
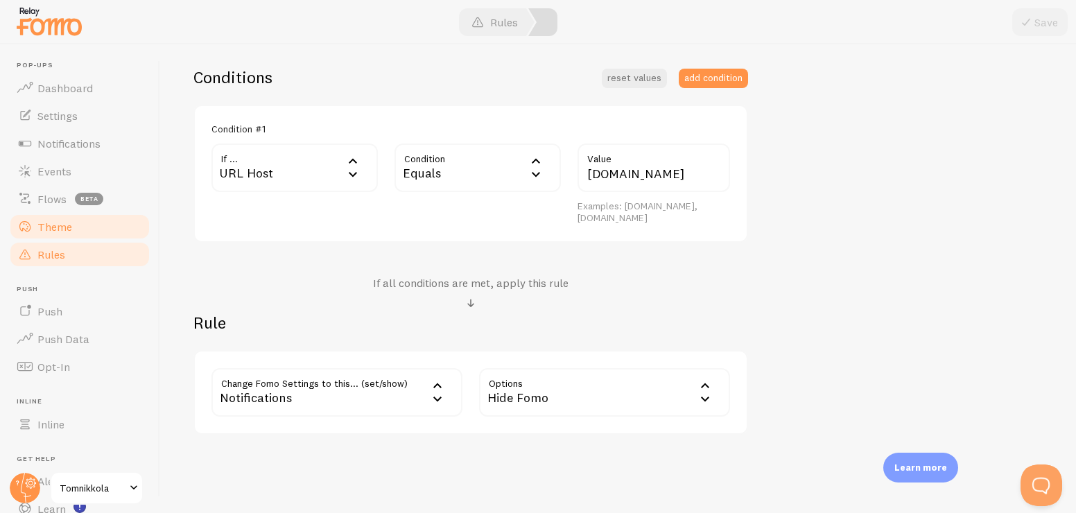
click at [64, 222] on span "Theme" at bounding box center [54, 227] width 35 height 14
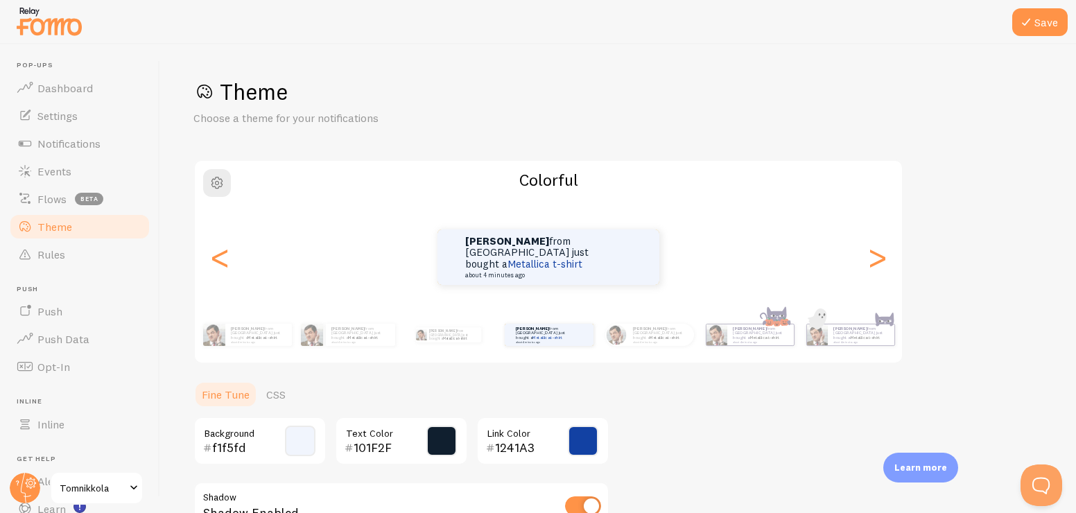
scroll to position [224, 0]
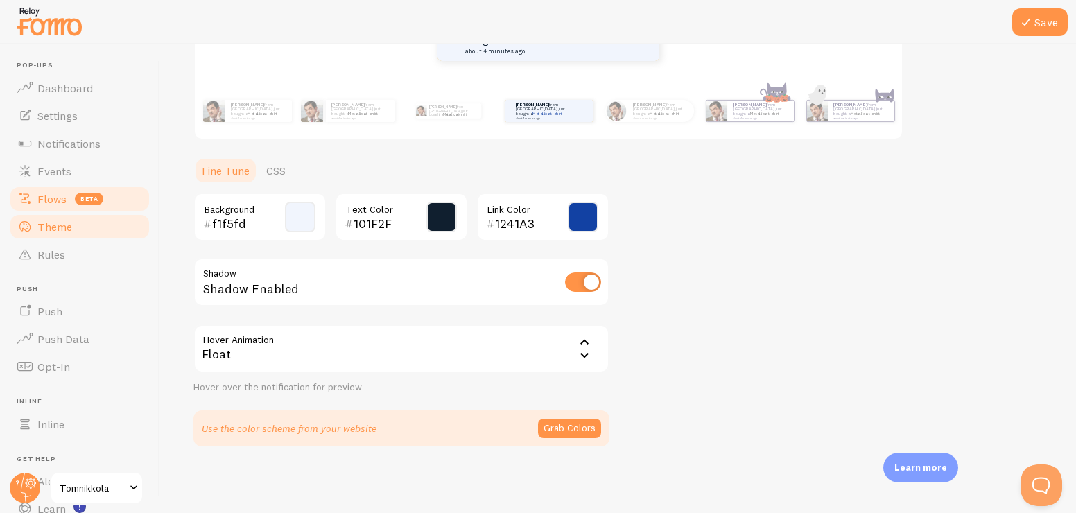
click at [58, 195] on span "Flows" at bounding box center [51, 199] width 29 height 14
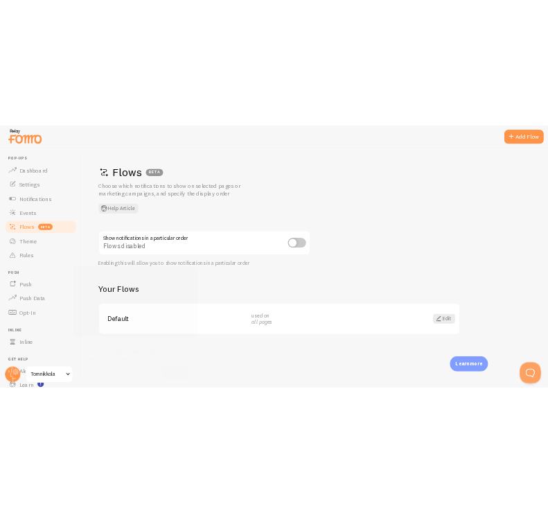
scroll to position [8, 0]
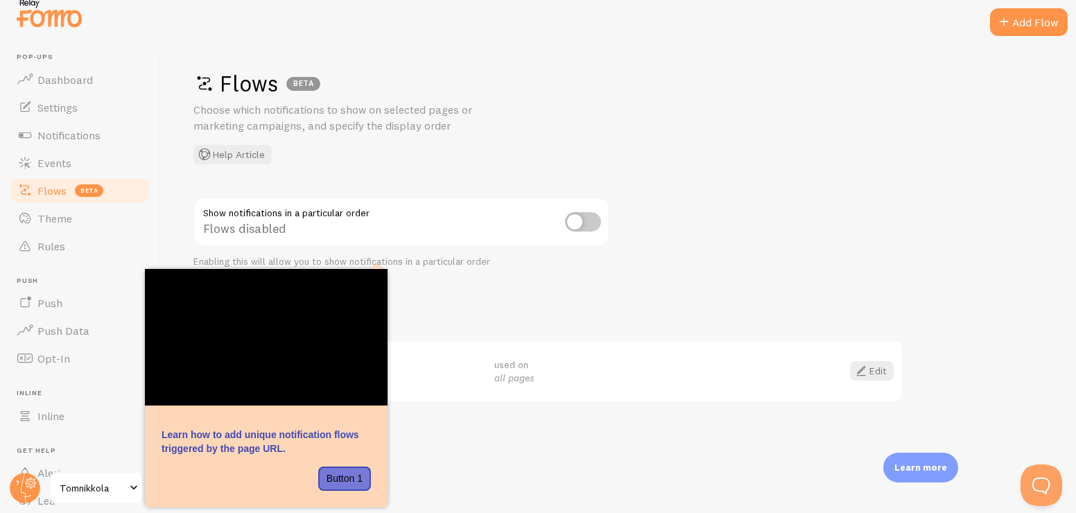
click at [487, 477] on div "Flows BETA Choose which notifications to show on selected pages or marketing ca…" at bounding box center [618, 270] width 916 height 469
click at [482, 495] on div "Flows BETA Choose which notifications to show on selected pages or marketing ca…" at bounding box center [618, 270] width 916 height 469
click at [346, 478] on button "Button 1" at bounding box center [344, 479] width 53 height 25
click at [507, 478] on div "Flows BETA Choose which notifications to show on selected pages or marketing ca…" at bounding box center [618, 270] width 916 height 469
drag, startPoint x: 508, startPoint y: 502, endPoint x: 508, endPoint y: 512, distance: 9.7
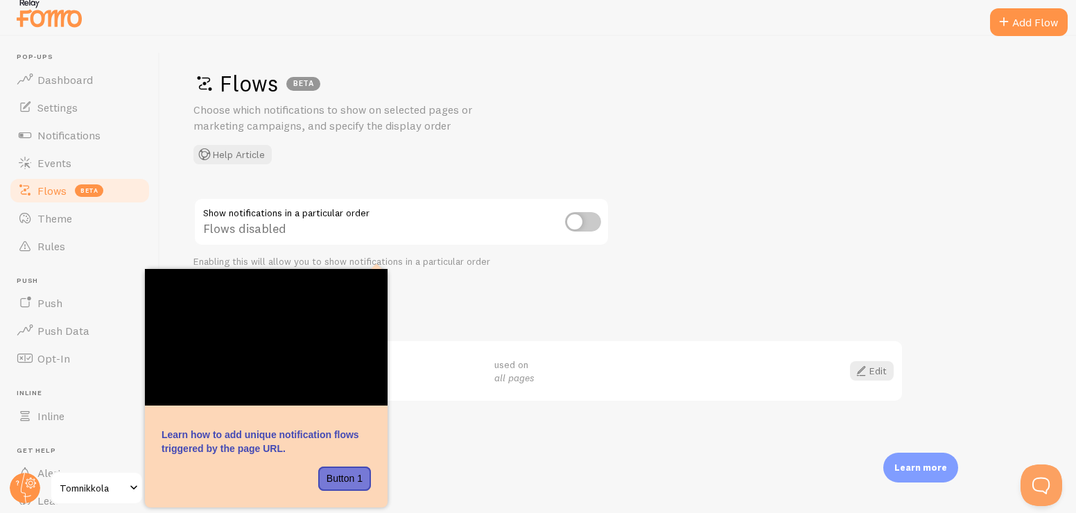
click at [508, 505] on html "Pop-ups Dashboard Settings Notifications Events Flows beta Theme Rules Push Pus…" at bounding box center [538, 248] width 1076 height 513
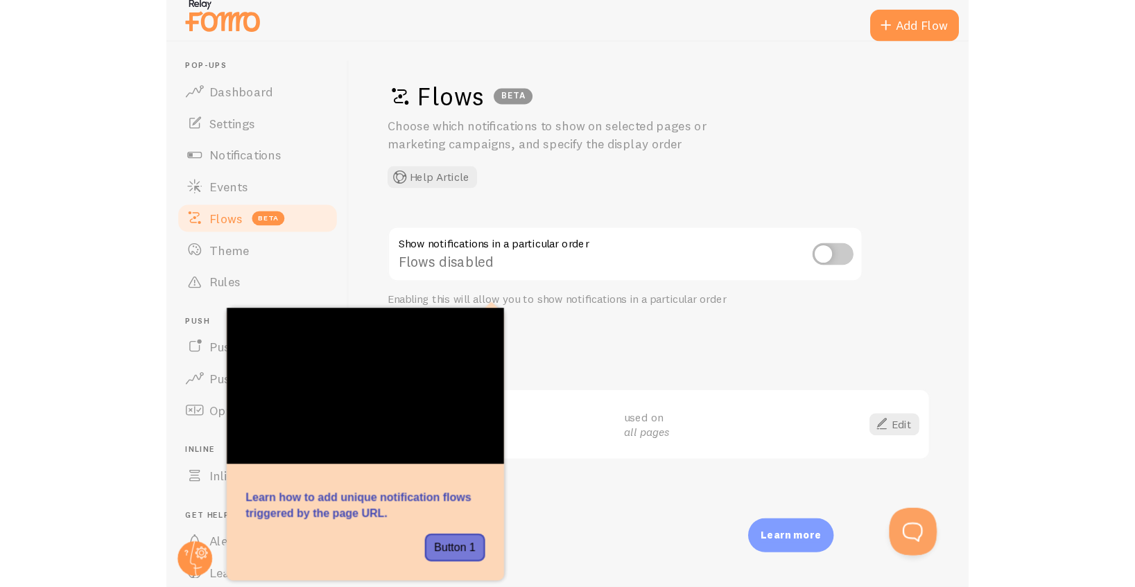
scroll to position [0, 0]
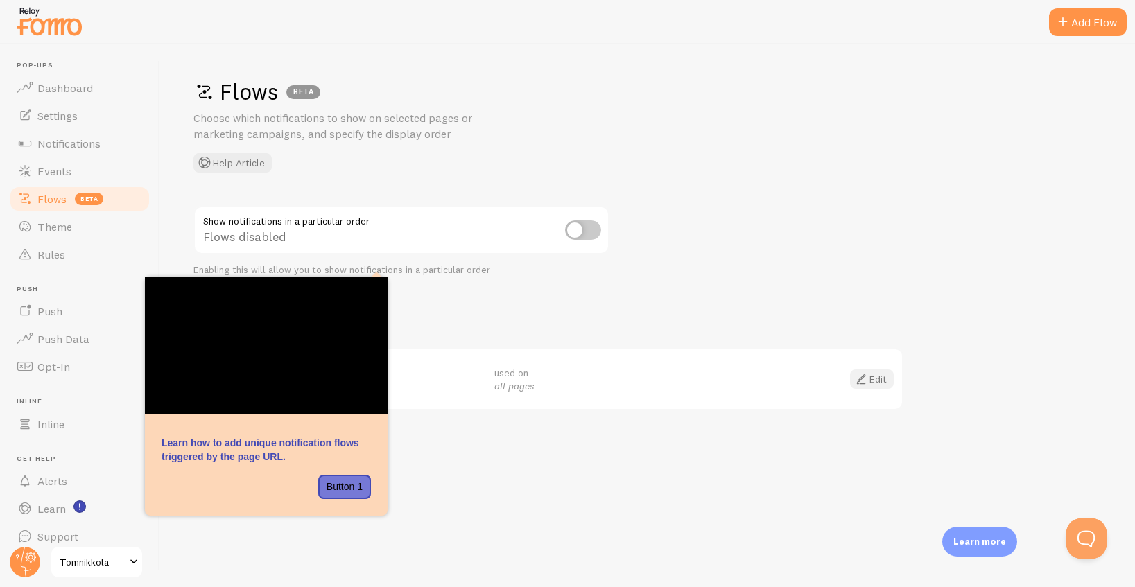
click at [876, 374] on link "Edit" at bounding box center [872, 378] width 44 height 19
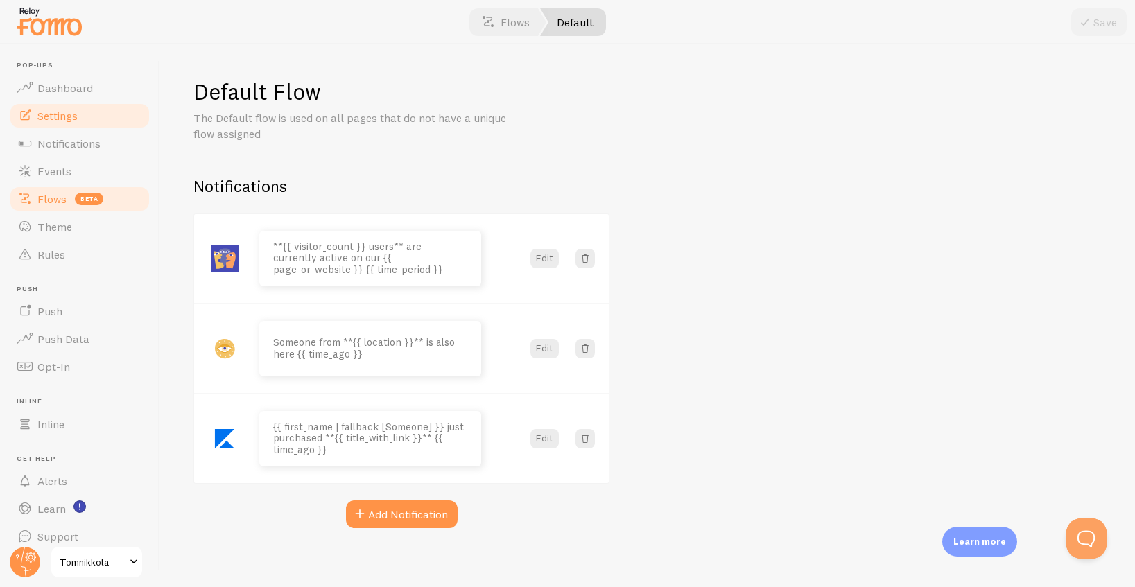
click at [43, 125] on link "Settings" at bounding box center [79, 116] width 143 height 28
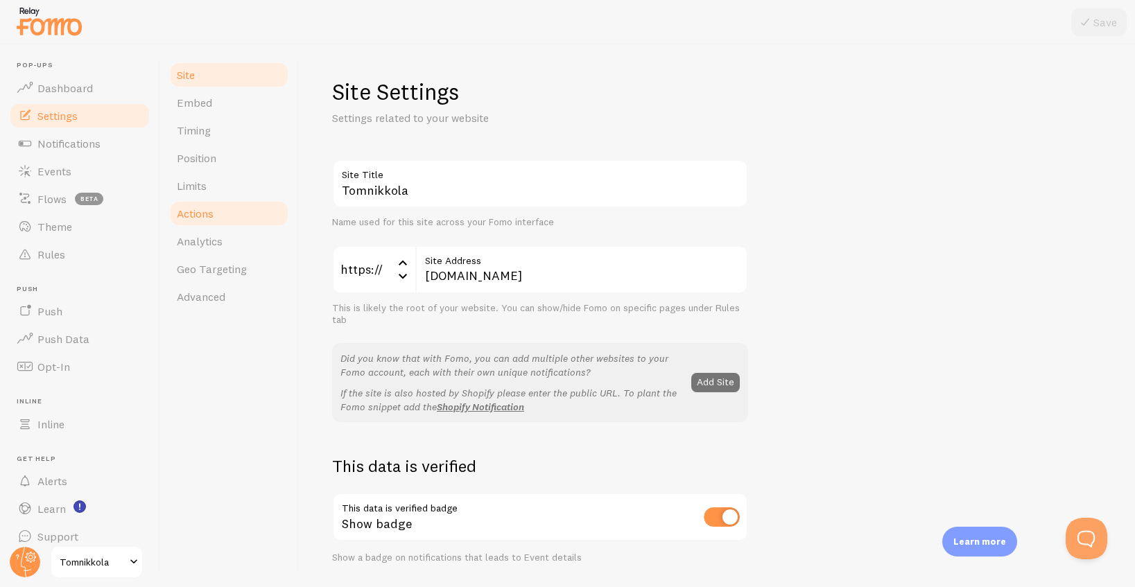
click at [204, 209] on span "Actions" at bounding box center [195, 214] width 37 height 14
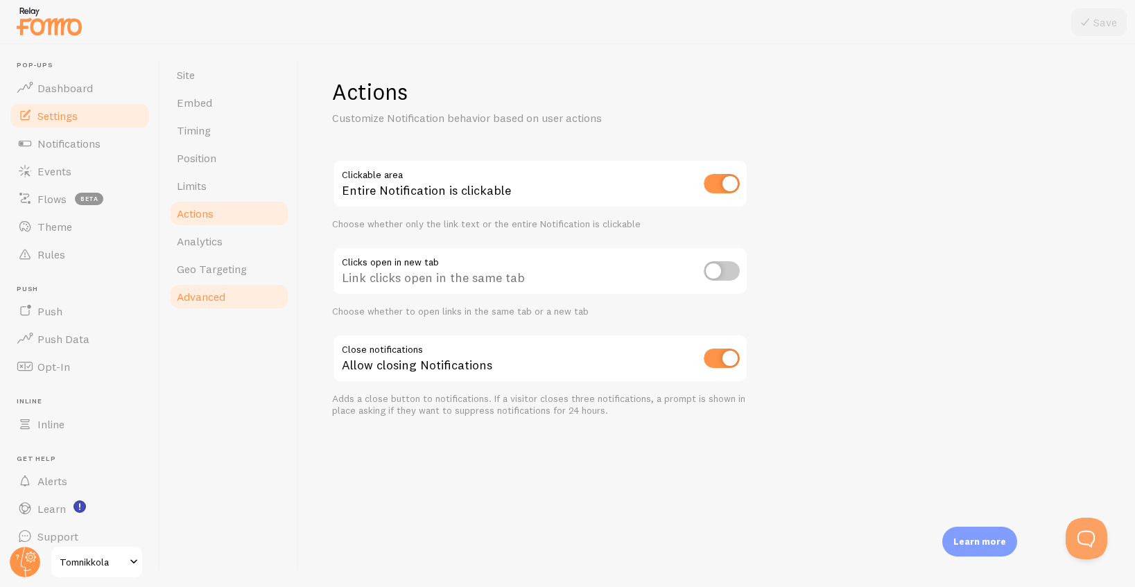
click at [208, 285] on link "Advanced" at bounding box center [228, 297] width 121 height 28
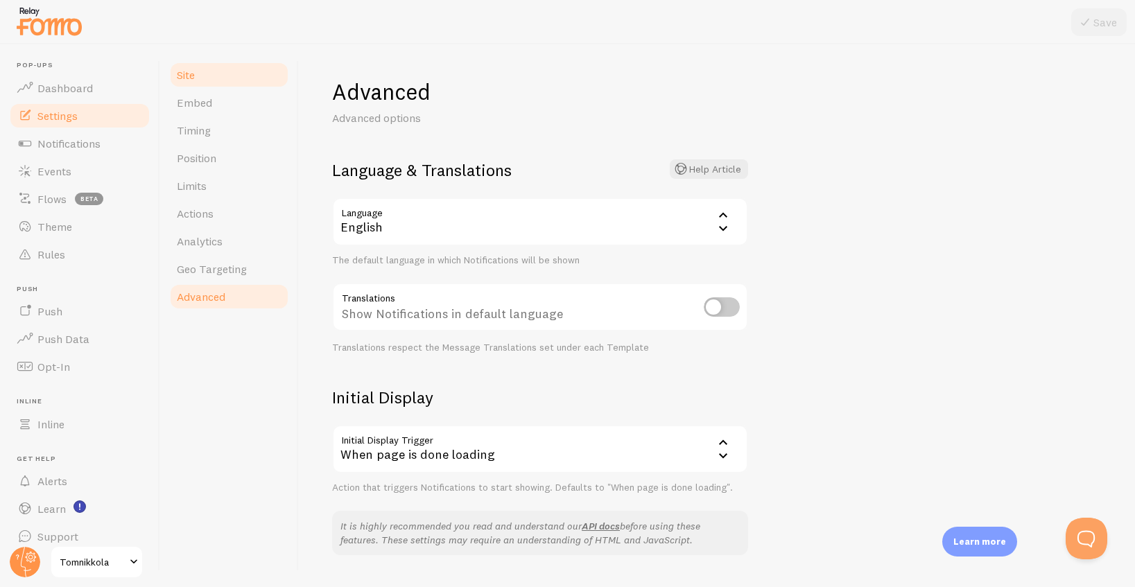
click at [189, 78] on span "Site" at bounding box center [186, 75] width 18 height 14
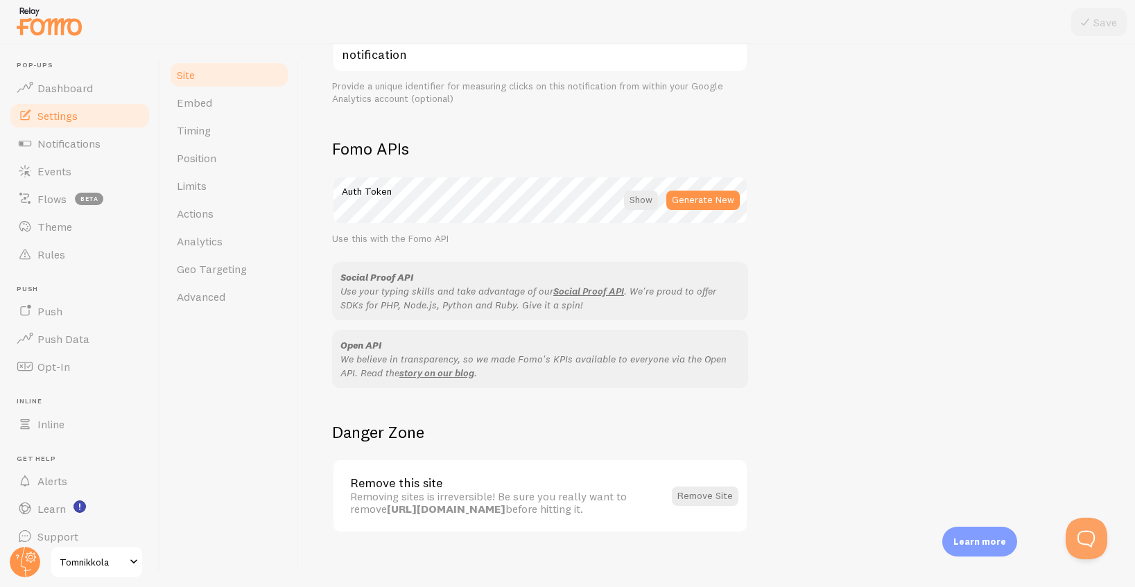
scroll to position [722, 0]
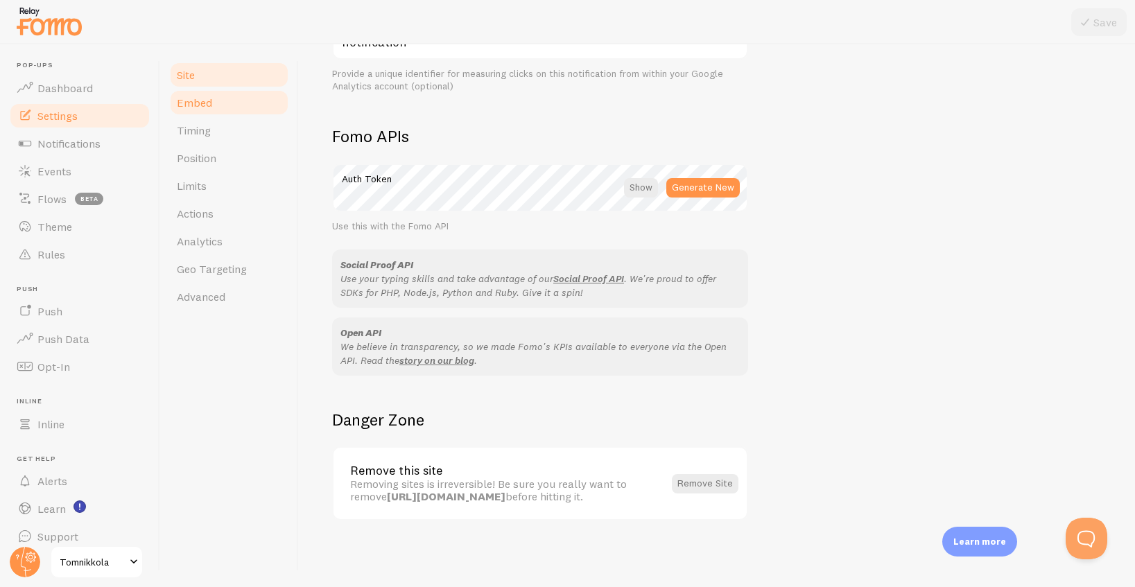
click at [235, 109] on link "Embed" at bounding box center [228, 103] width 121 height 28
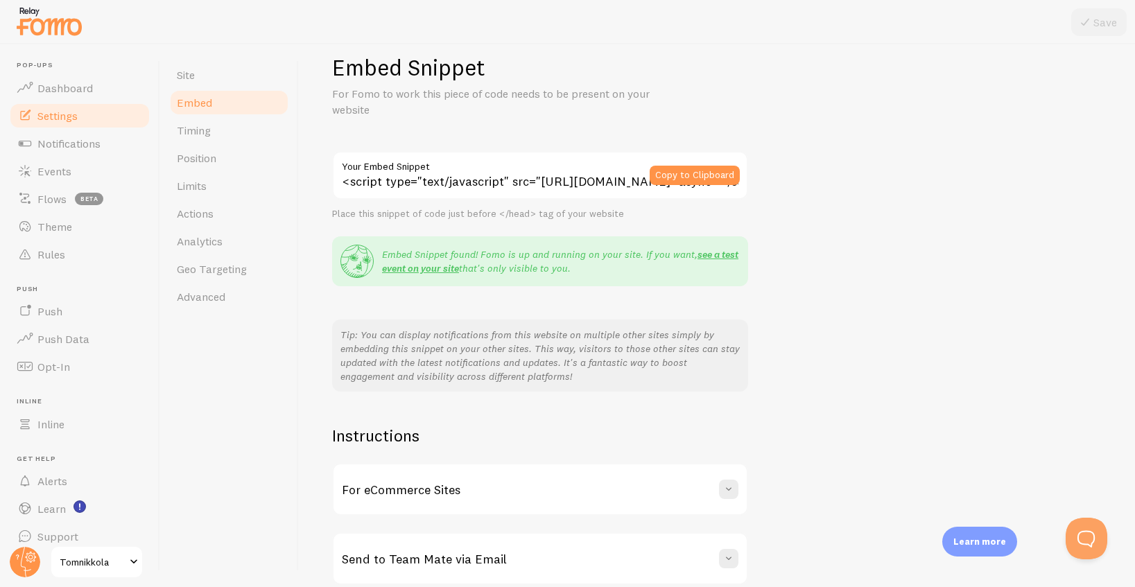
scroll to position [8, 0]
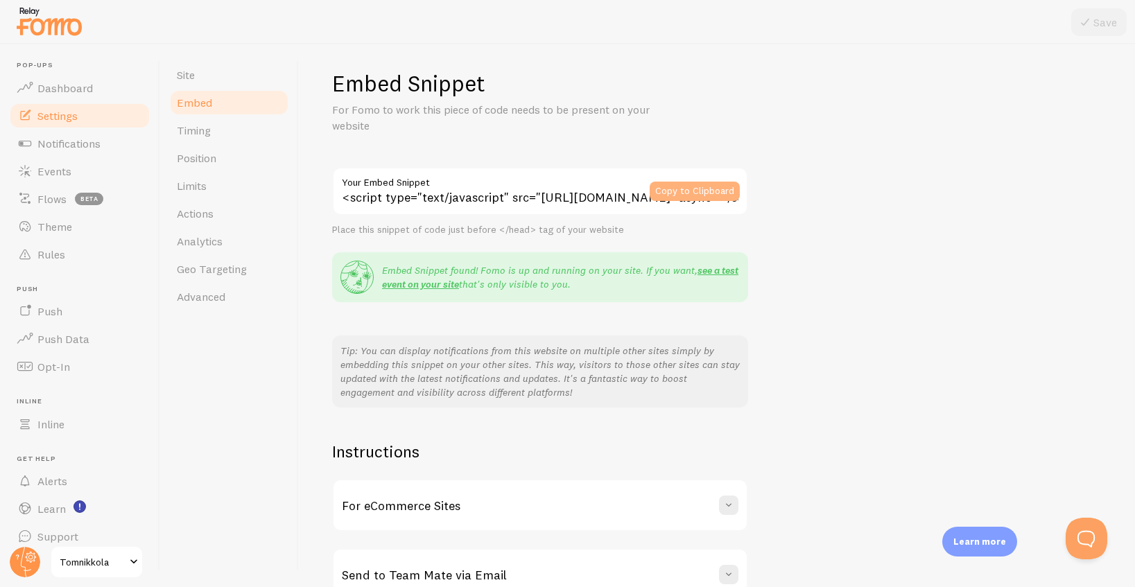
click at [674, 189] on button "Copy to Clipboard" at bounding box center [695, 191] width 90 height 19
